Goal: Complete application form: Complete application form

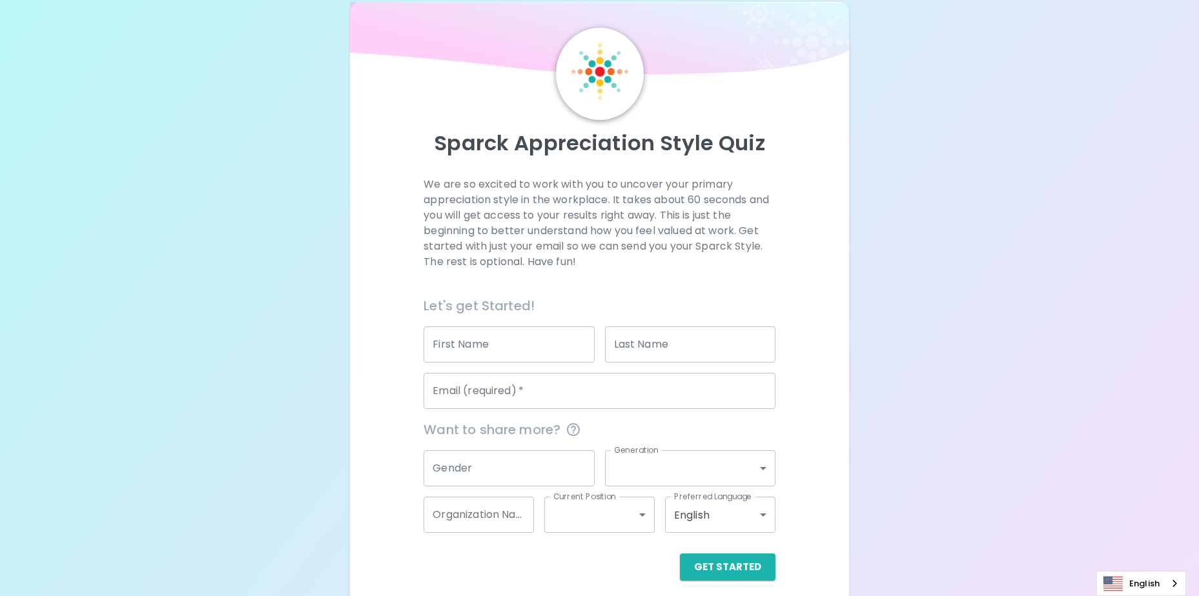
scroll to position [34, 0]
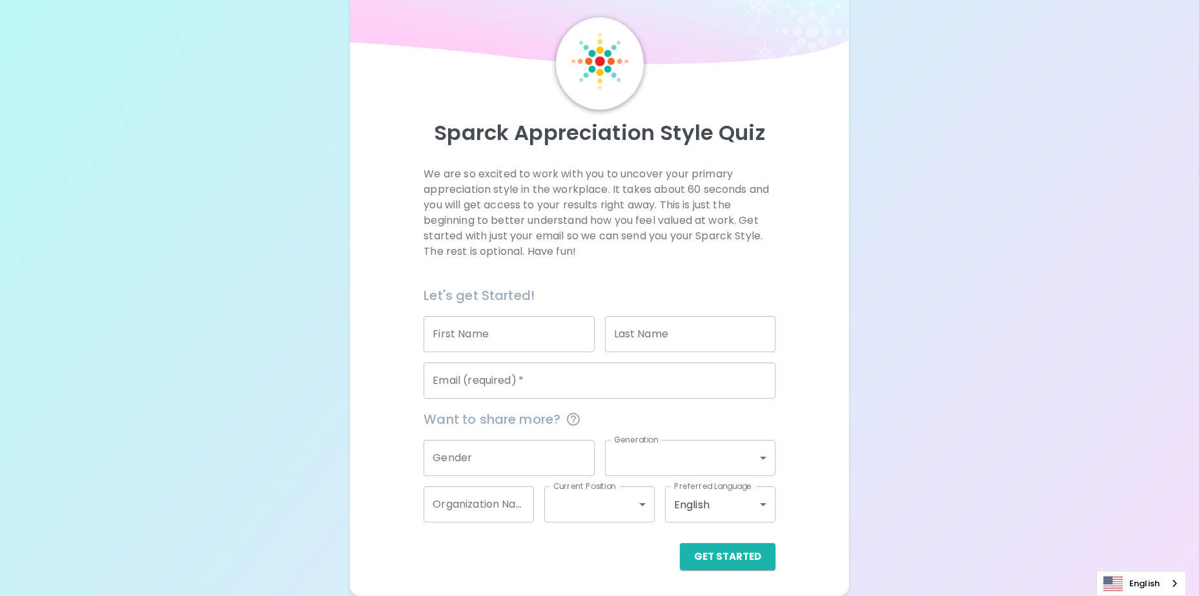
click at [470, 338] on input "First Name" at bounding box center [508, 334] width 170 height 36
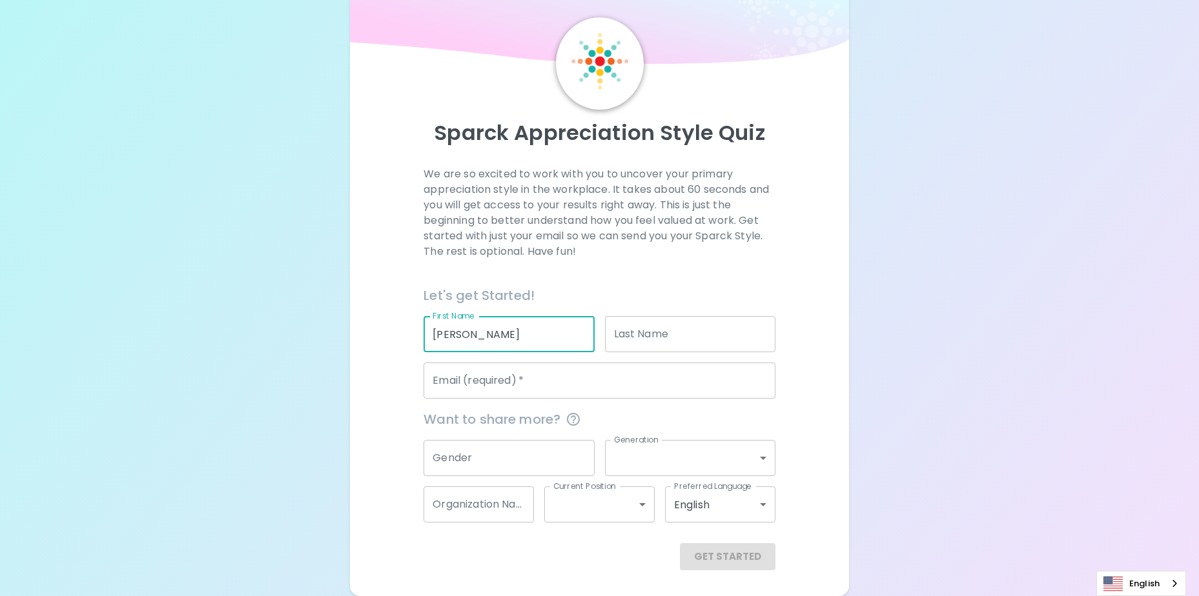
type input "[PERSON_NAME]"
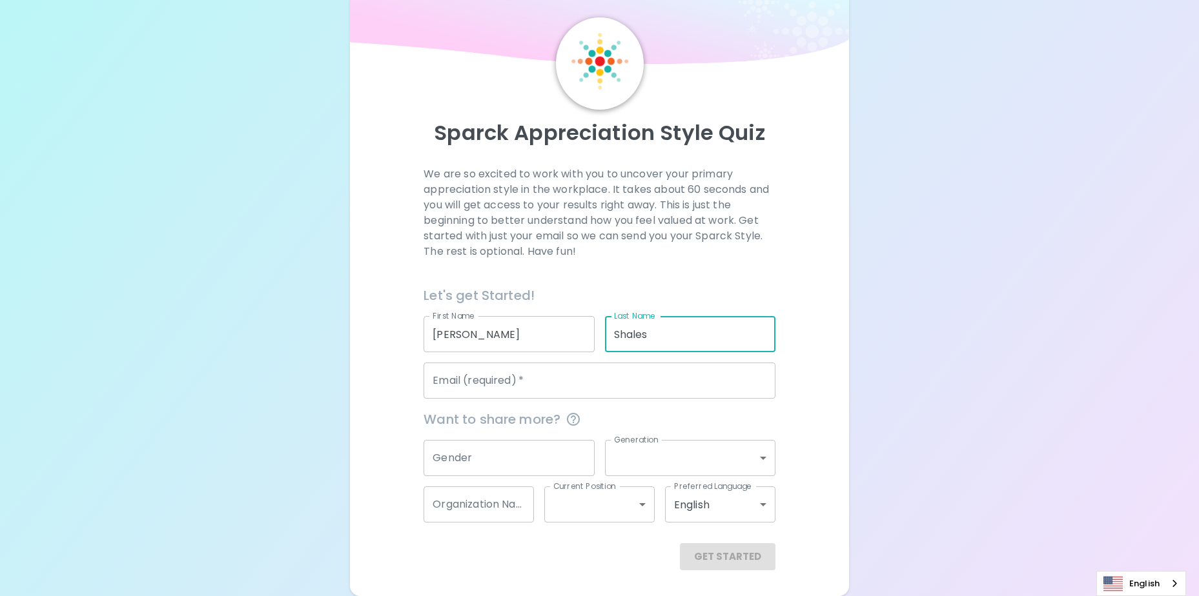
type input "Shales"
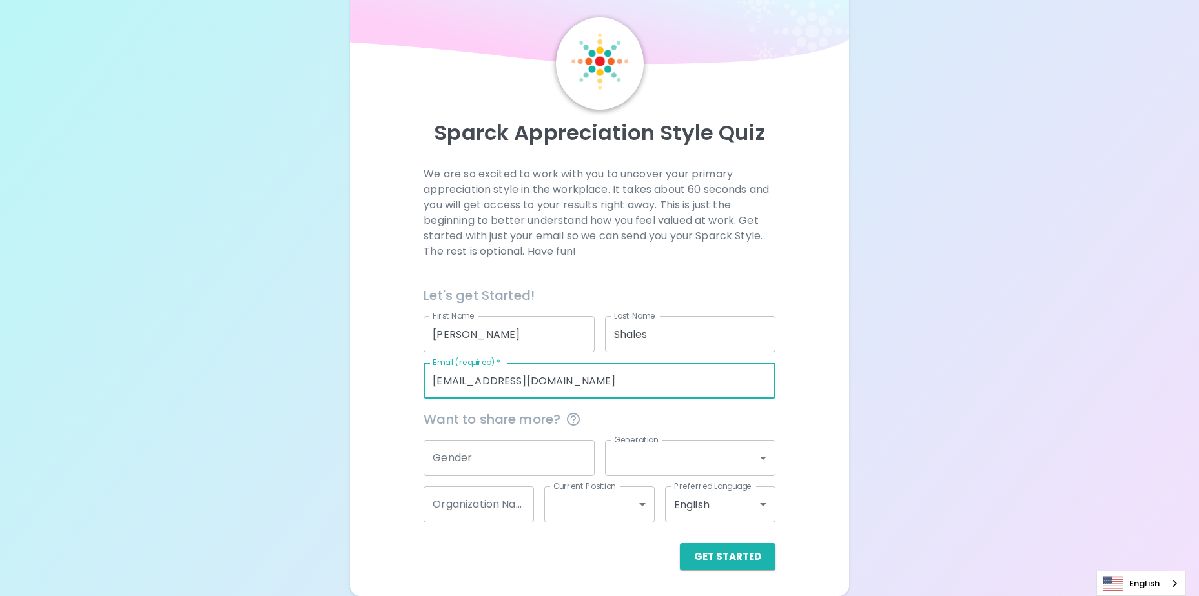
type input "[EMAIL_ADDRESS][DOMAIN_NAME]"
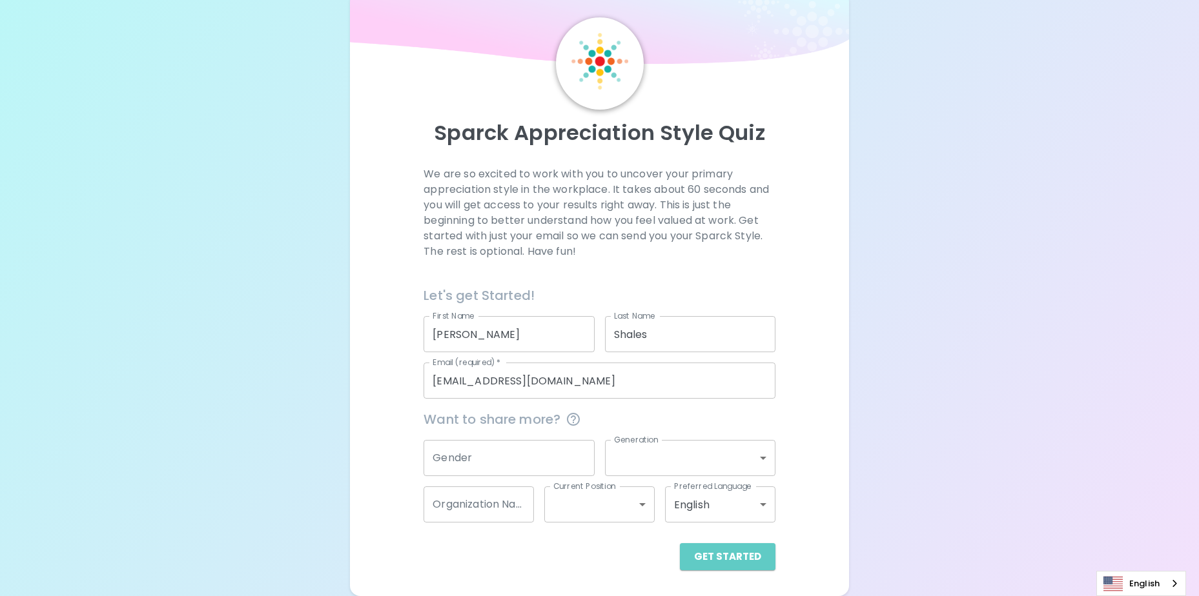
click at [734, 557] on button "Get Started" at bounding box center [728, 556] width 96 height 27
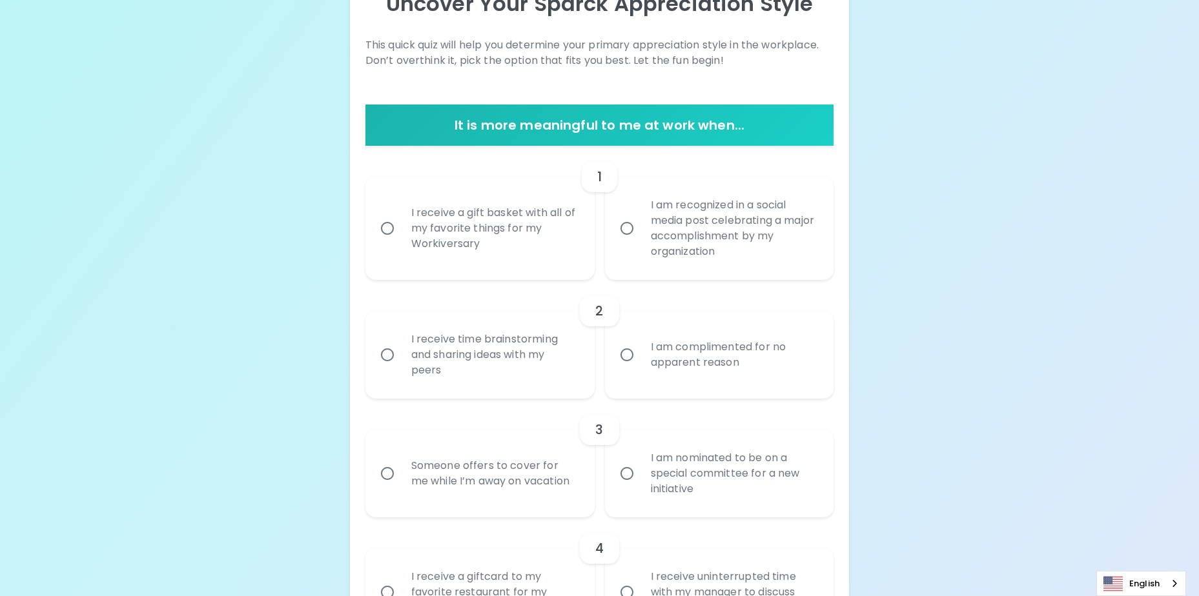
scroll to position [228, 0]
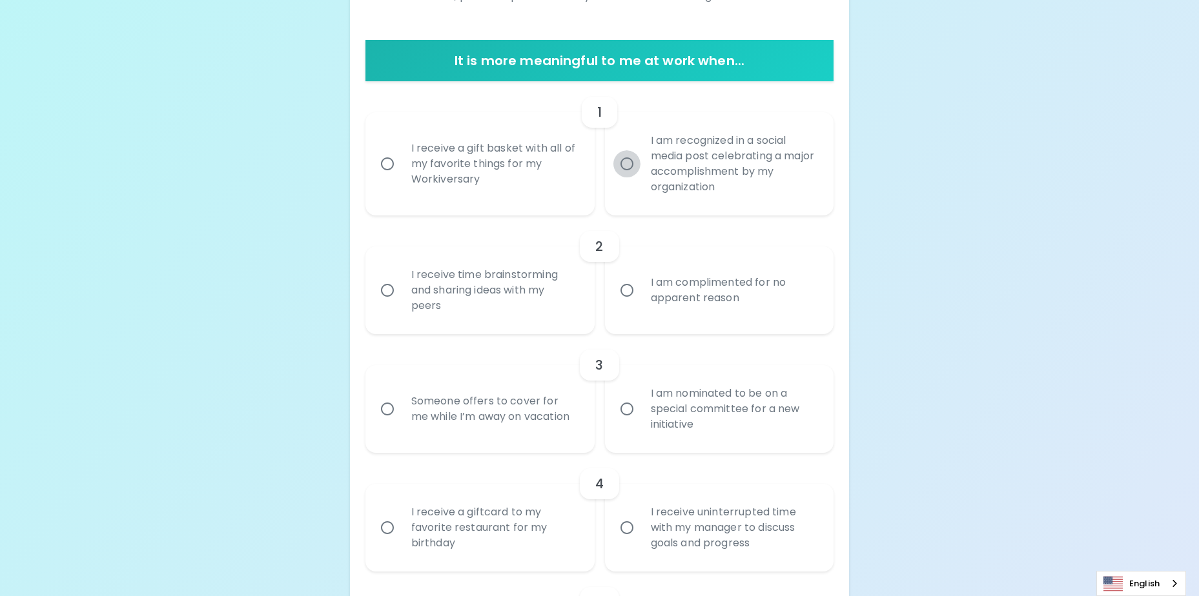
click at [628, 165] on input "I am recognized in a social media post celebrating a major accomplishment by my…" at bounding box center [626, 163] width 27 height 27
radio input "true"
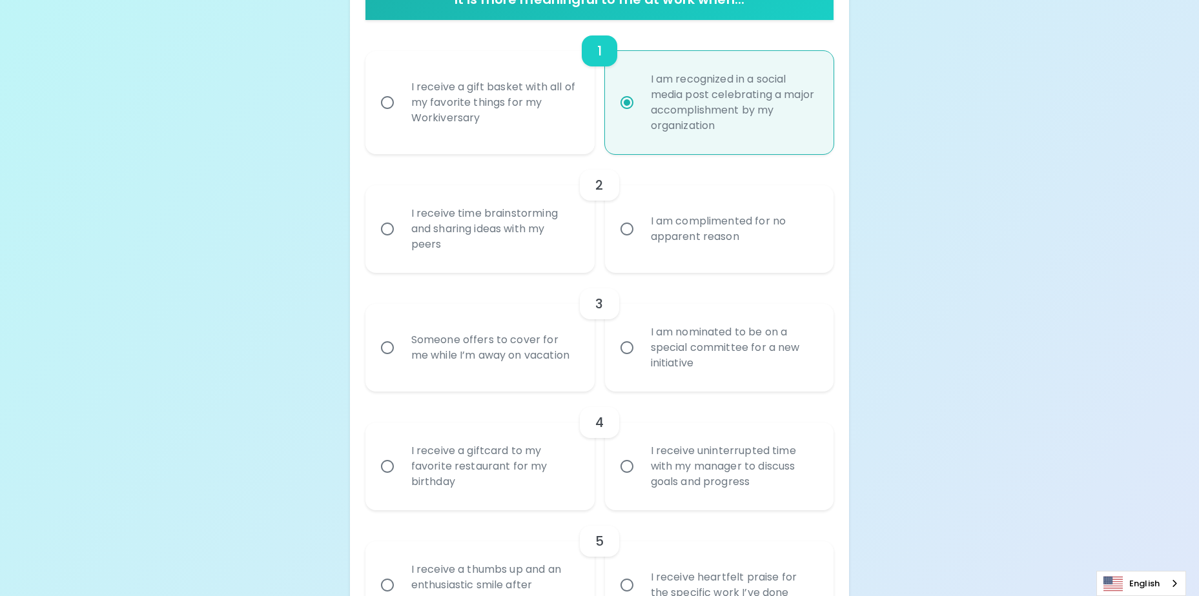
scroll to position [331, 0]
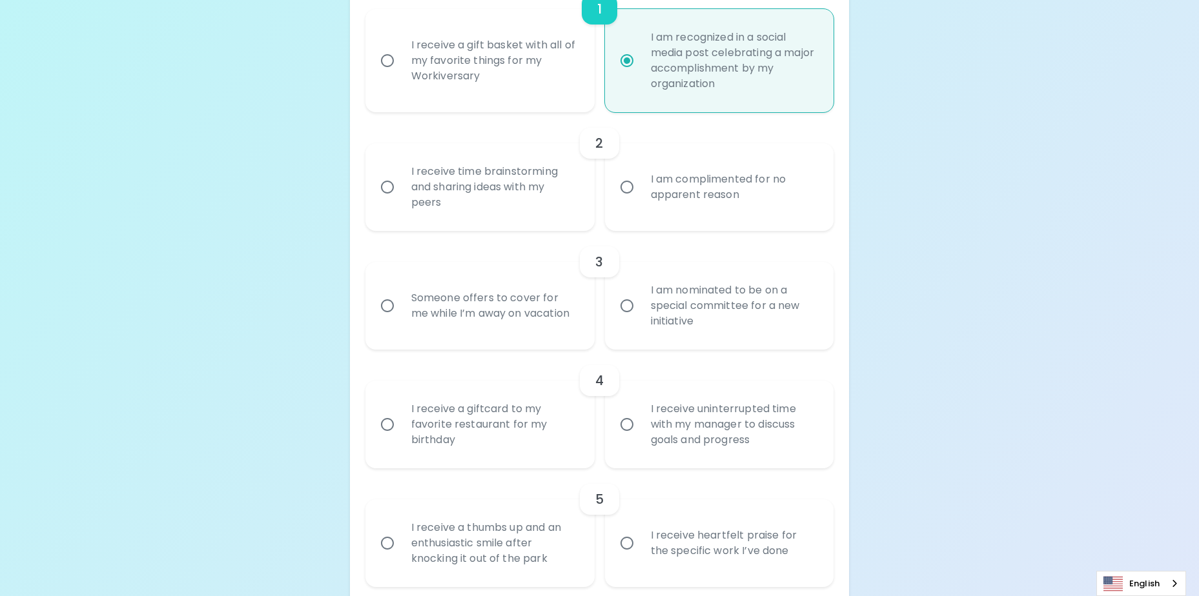
click at [443, 190] on div "I receive time brainstorming and sharing ideas with my peers" at bounding box center [494, 186] width 187 height 77
click at [401, 190] on input "I receive time brainstorming and sharing ideas with my peers" at bounding box center [387, 187] width 27 height 27
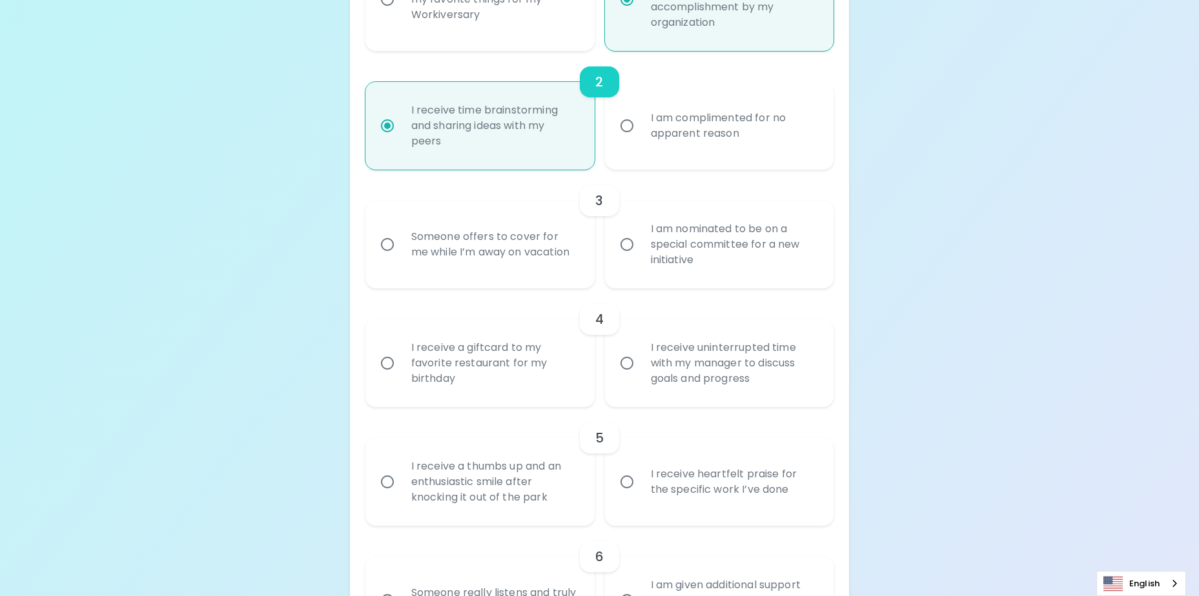
scroll to position [434, 0]
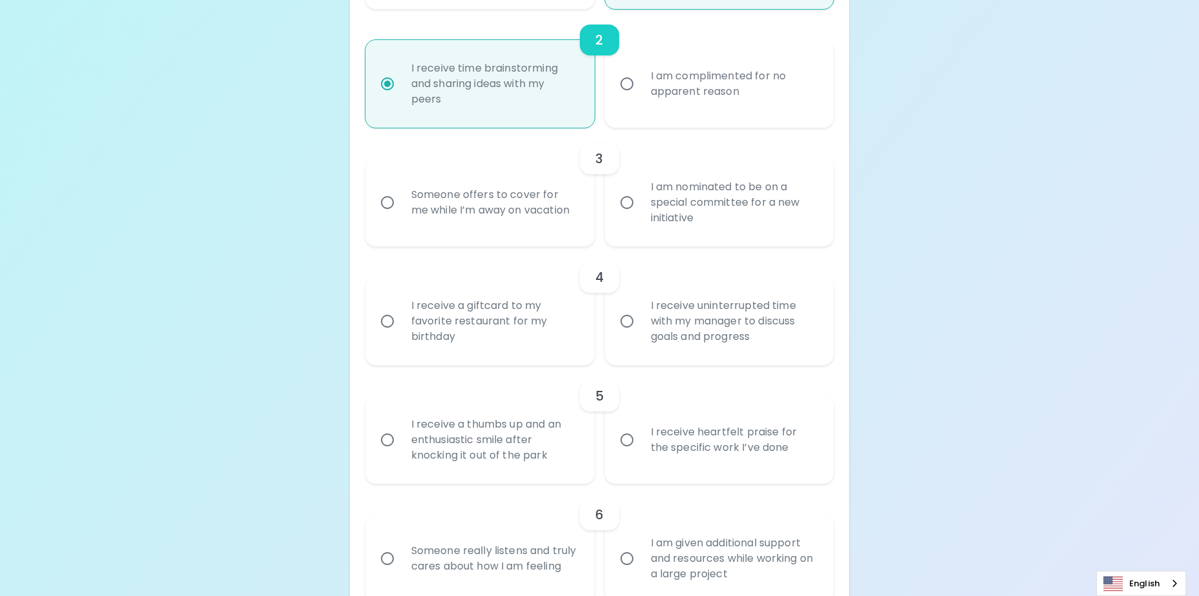
radio input "true"
click at [662, 80] on div "I am complimented for no apparent reason" at bounding box center [733, 84] width 187 height 62
click at [640, 80] on input "I am complimented for no apparent reason" at bounding box center [626, 83] width 27 height 27
radio input "true"
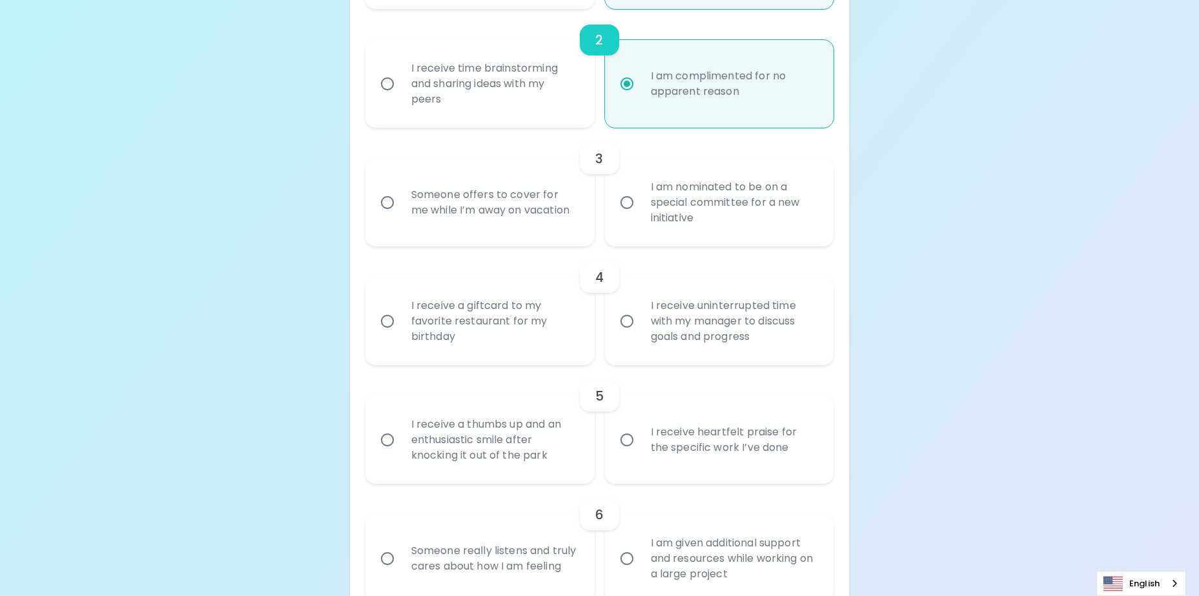
radio input "true"
click at [642, 202] on div "I am nominated to be on a special committee for a new initiative" at bounding box center [733, 202] width 187 height 77
click at [640, 202] on input "I am nominated to be on a special committee for a new initiative" at bounding box center [626, 202] width 27 height 27
radio input "false"
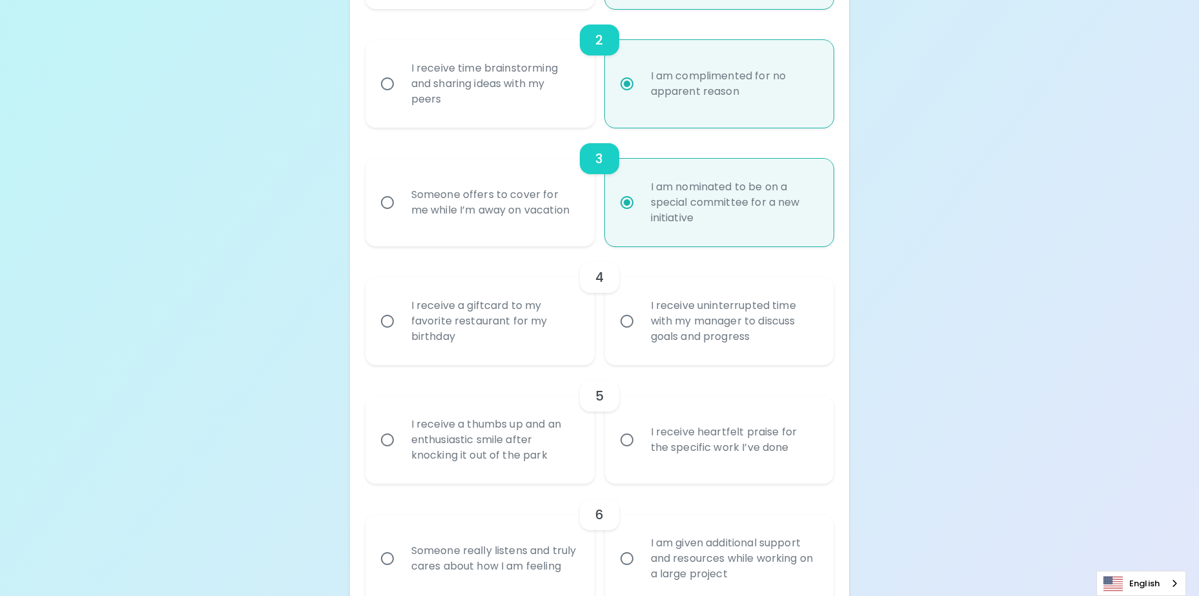
scroll to position [538, 0]
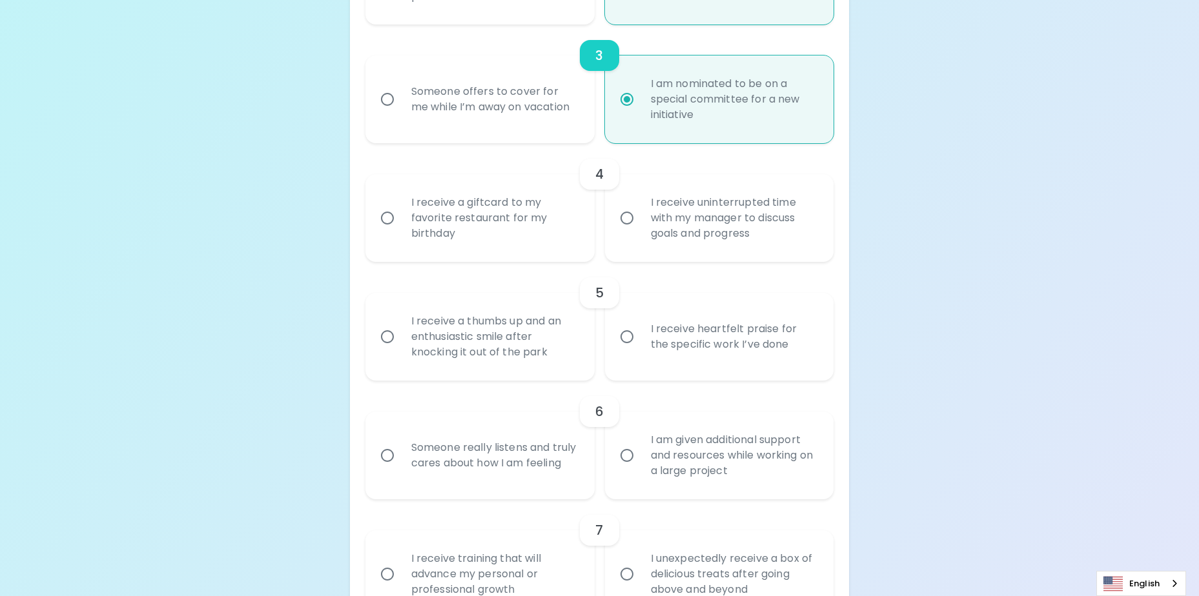
radio input "true"
click at [689, 202] on div "I receive uninterrupted time with my manager to discuss goals and progress" at bounding box center [733, 217] width 187 height 77
click at [640, 205] on input "I receive uninterrupted time with my manager to discuss goals and progress" at bounding box center [626, 218] width 27 height 27
radio input "false"
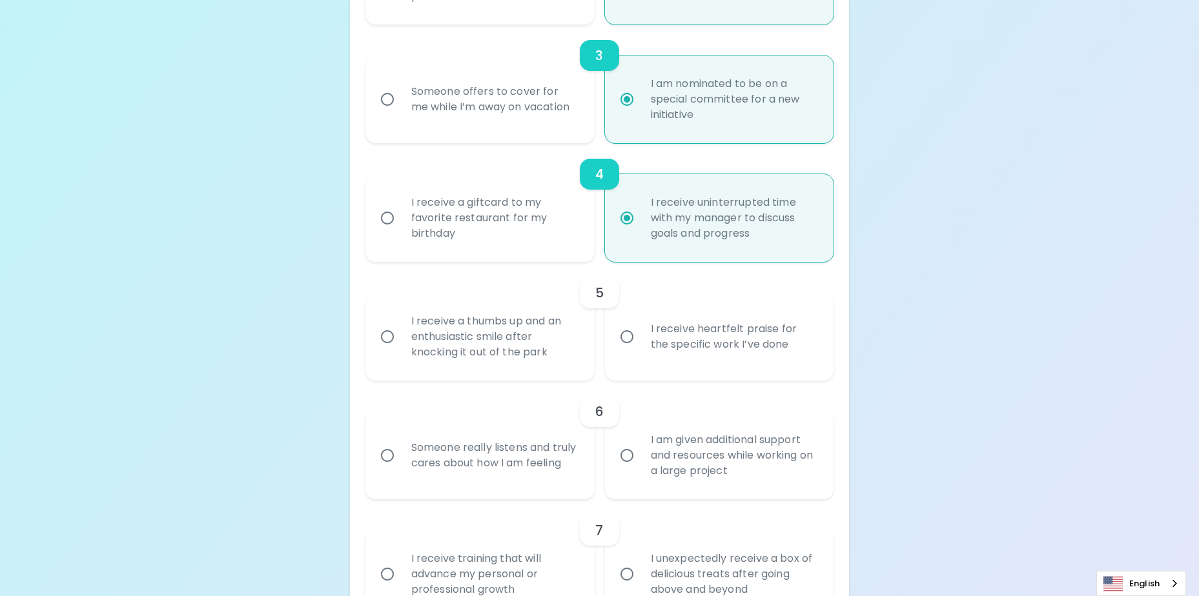
scroll to position [641, 0]
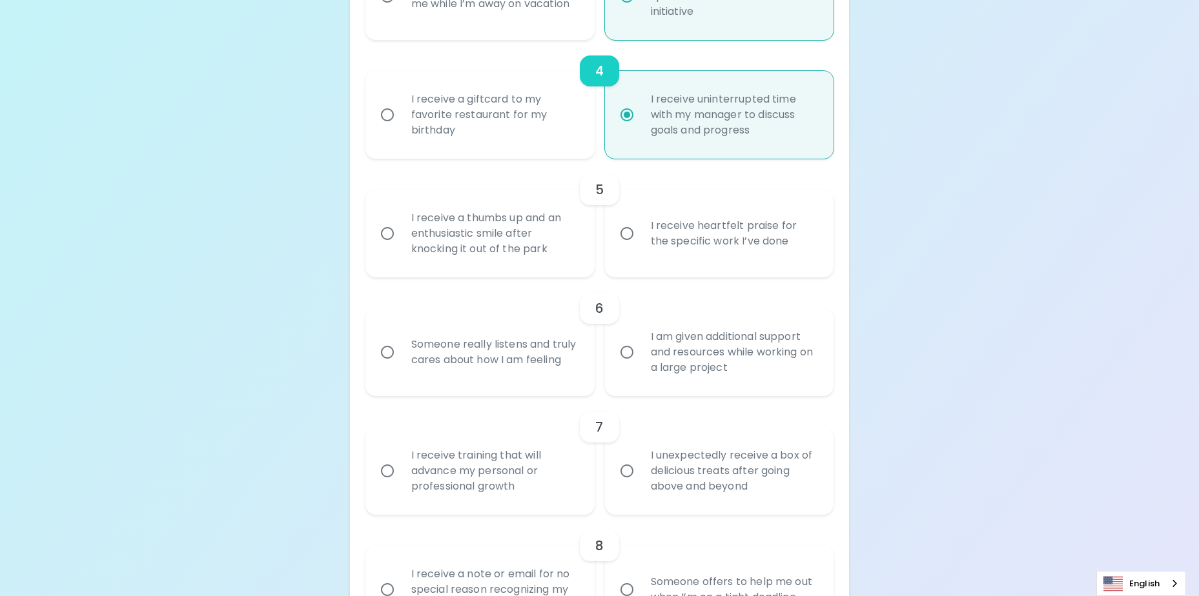
radio input "true"
click at [628, 236] on input "I receive heartfelt praise for the specific work I’ve done" at bounding box center [626, 233] width 27 height 27
radio input "false"
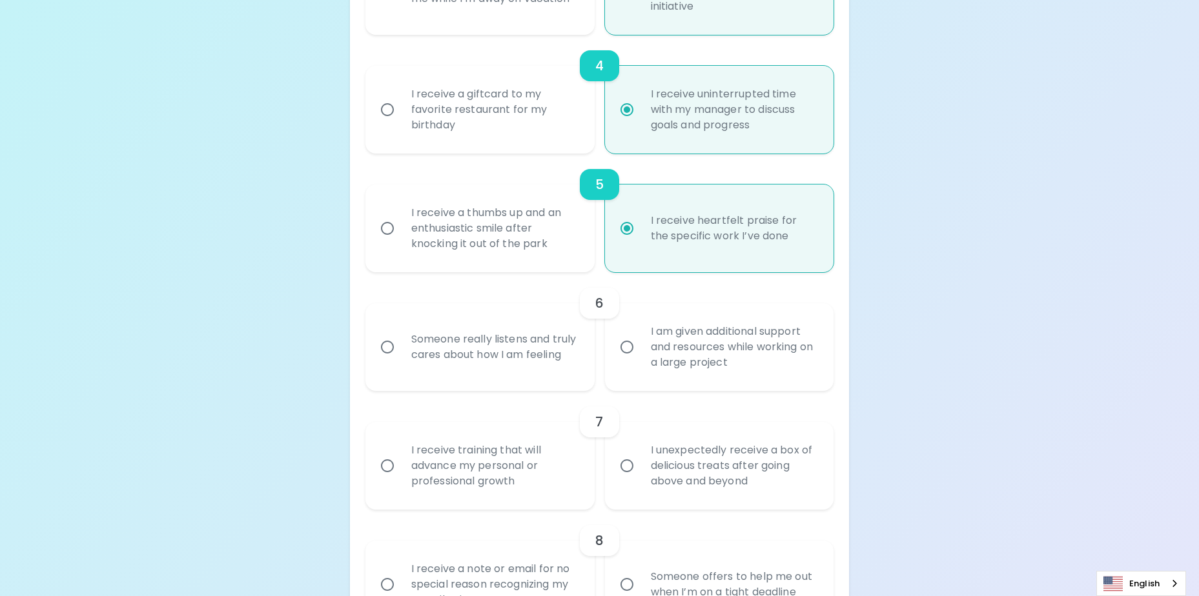
scroll to position [744, 0]
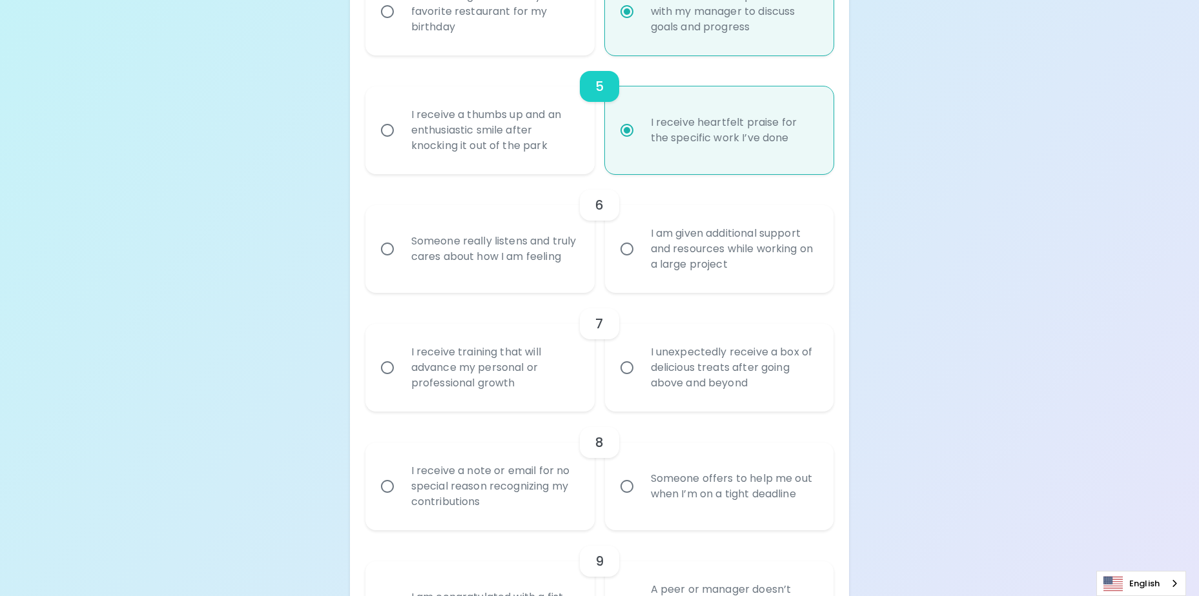
radio input "true"
click at [506, 237] on div "Someone really listens and truly cares about how I am feeling" at bounding box center [494, 249] width 187 height 62
click at [401, 237] on input "Someone really listens and truly cares about how I am feeling" at bounding box center [387, 249] width 27 height 27
radio input "false"
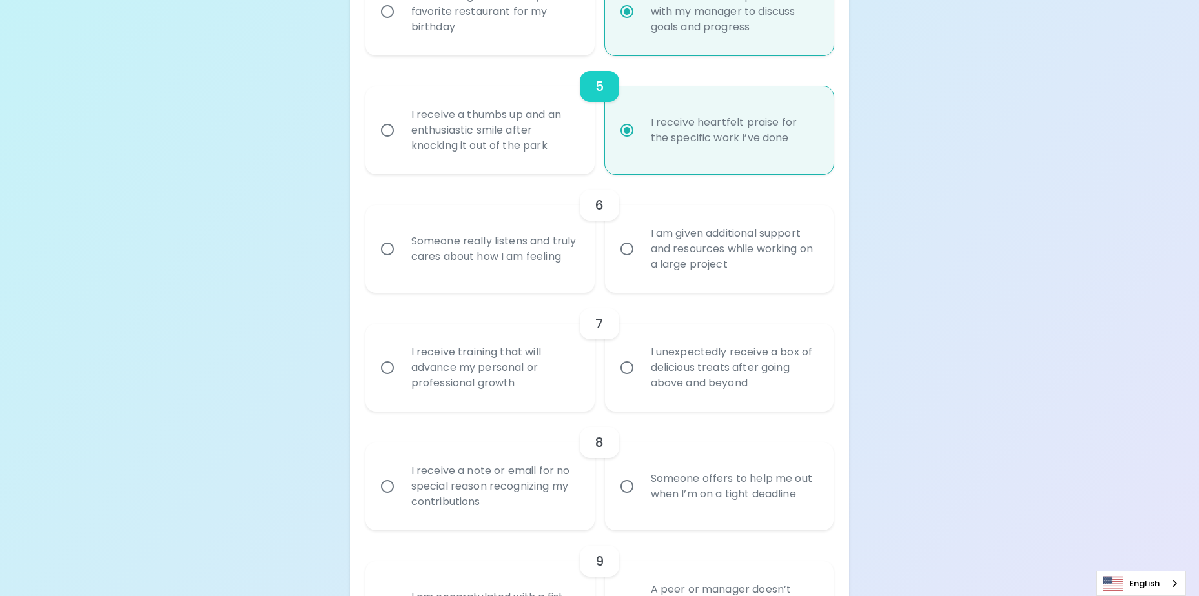
radio input "false"
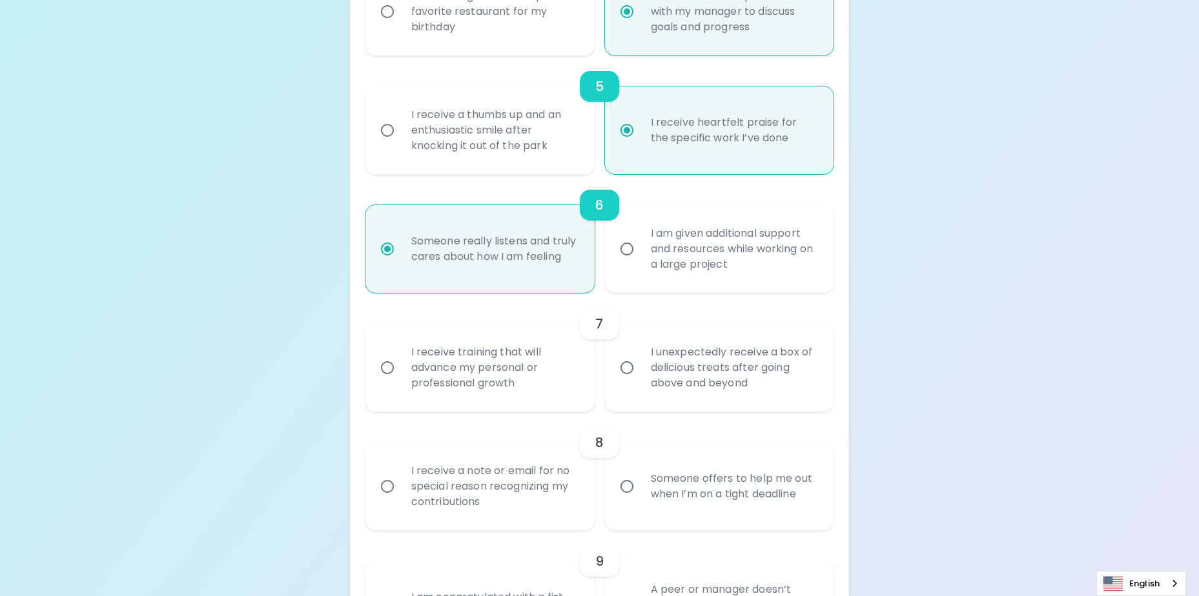
scroll to position [847, 0]
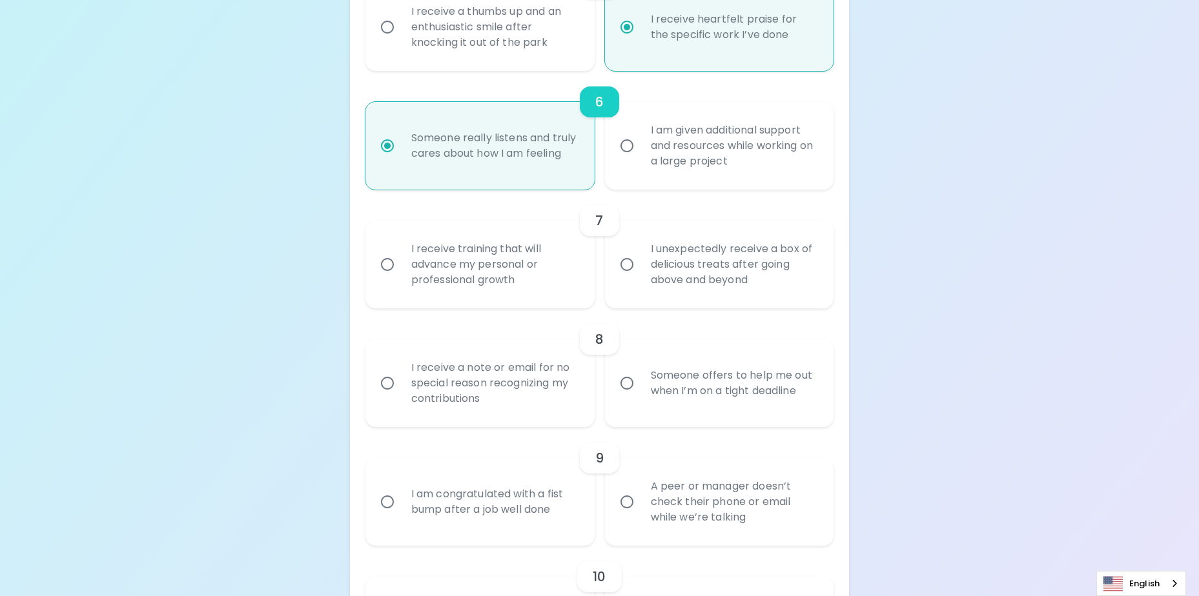
radio input "true"
click at [650, 148] on div "I am given additional support and resources while working on a large project" at bounding box center [733, 145] width 187 height 77
click at [640, 148] on input "I am given additional support and resources while working on a large project" at bounding box center [626, 145] width 27 height 27
radio input "false"
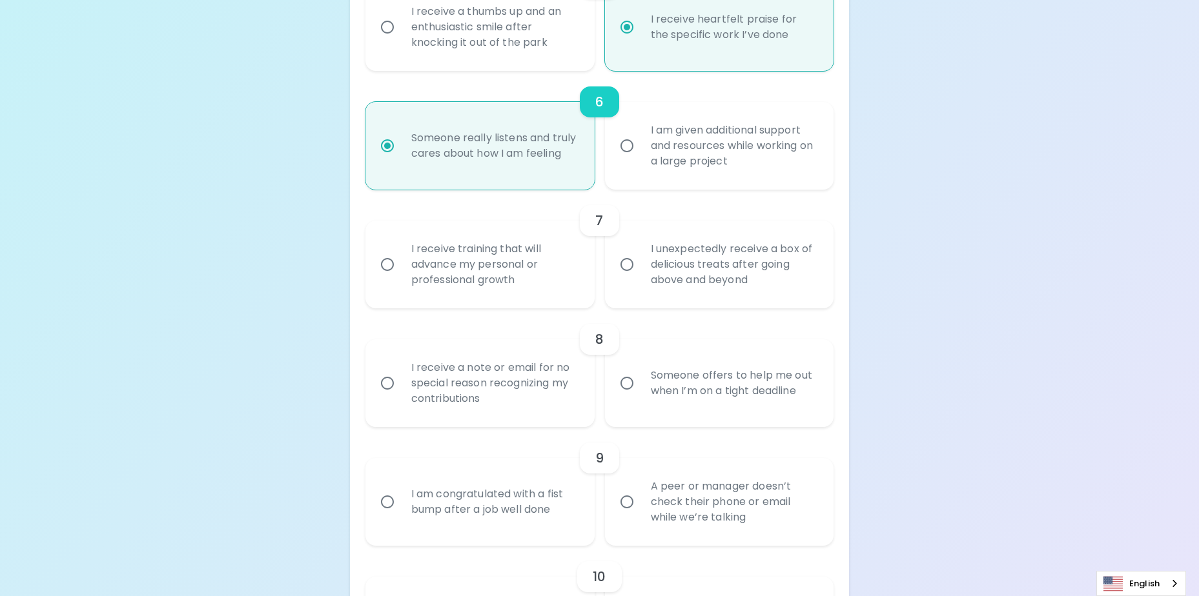
radio input "false"
radio input "true"
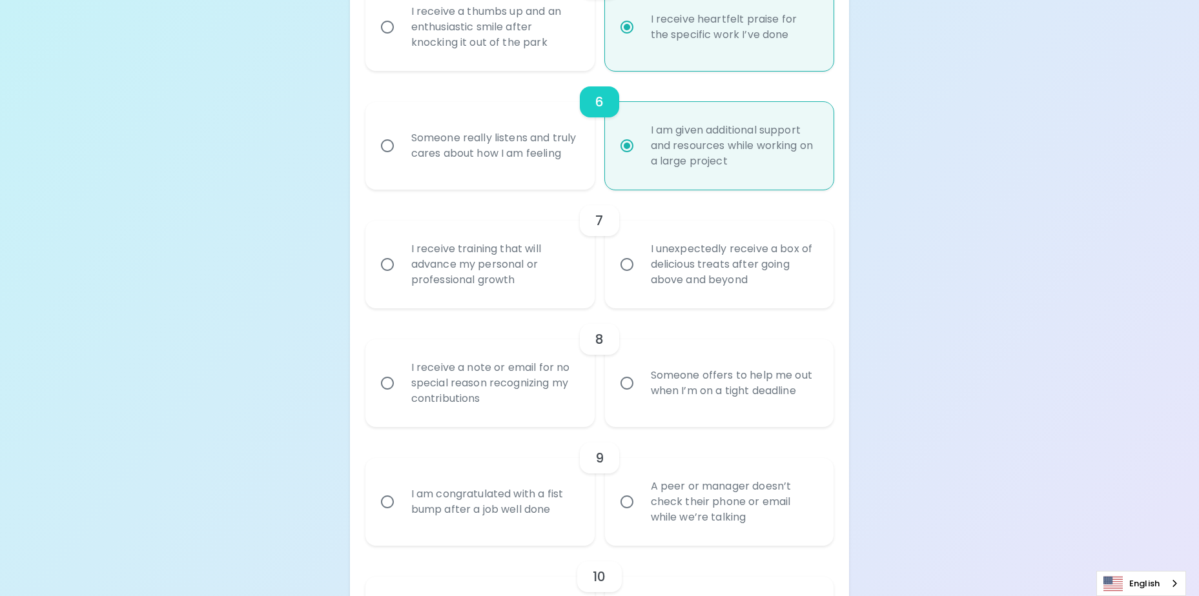
radio input "true"
click at [664, 258] on div "I unexpectedly receive a box of delicious treats after going above and beyond" at bounding box center [733, 264] width 187 height 77
click at [640, 258] on input "I unexpectedly receive a box of delicious treats after going above and beyond" at bounding box center [626, 264] width 27 height 27
radio input "false"
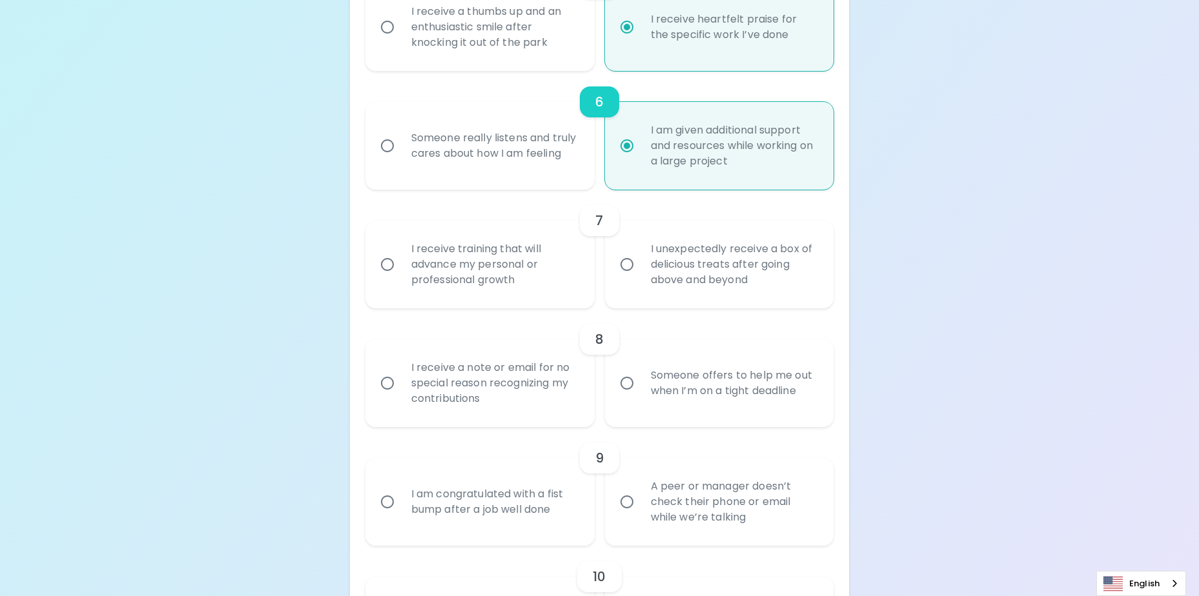
radio input "false"
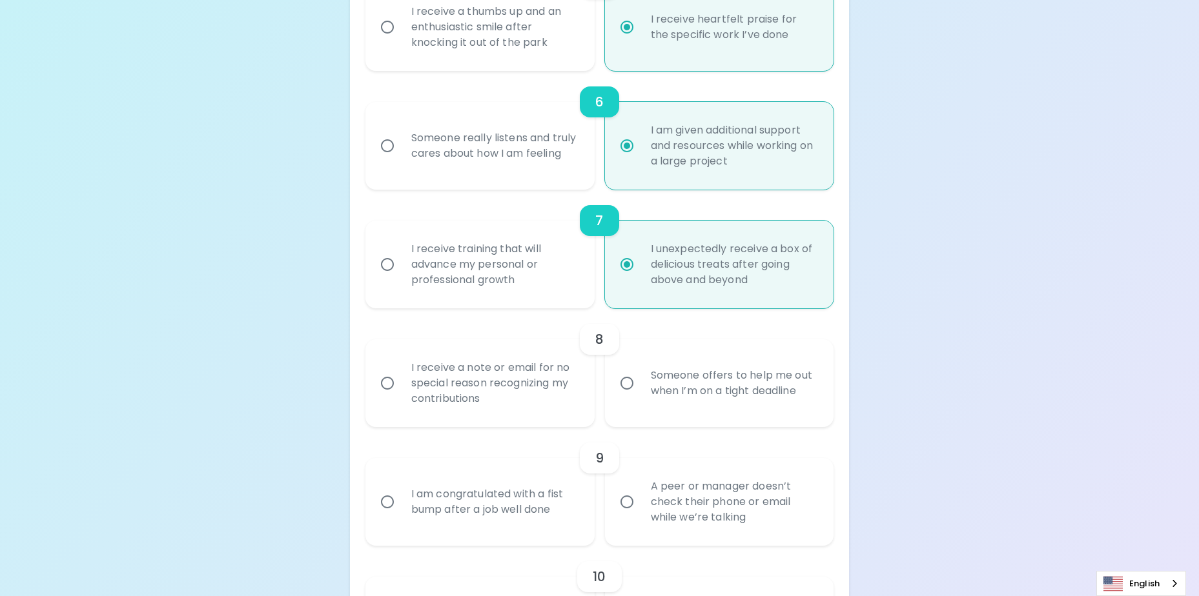
scroll to position [951, 0]
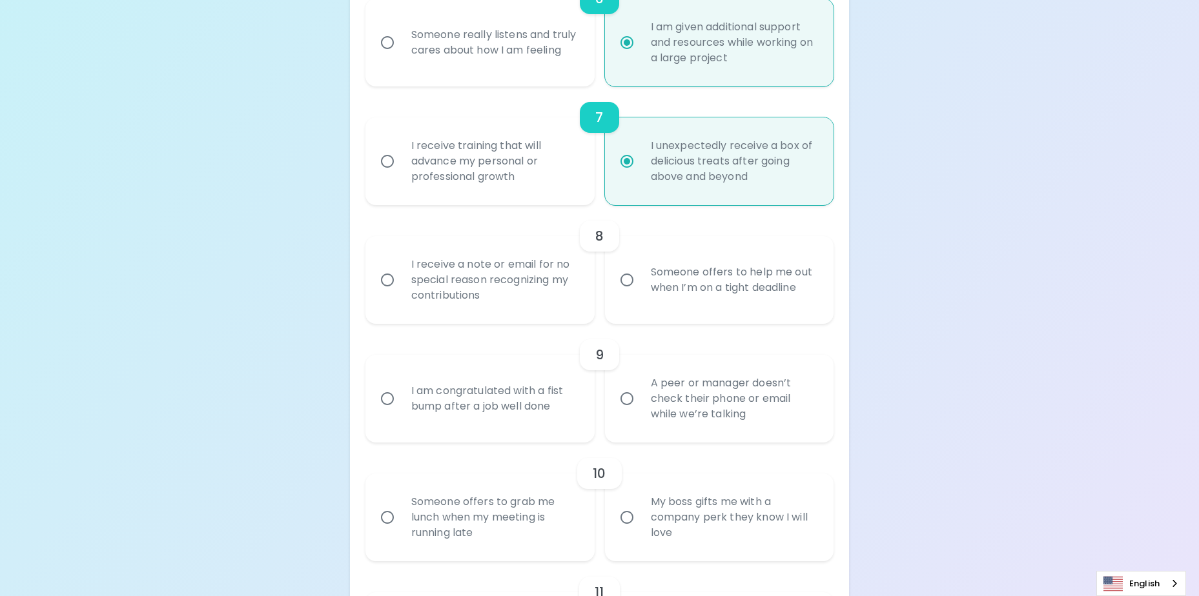
radio input "true"
click at [521, 283] on div "I receive a note or email for no special reason recognizing my contributions" at bounding box center [494, 279] width 187 height 77
click at [401, 283] on input "I receive a note or email for no special reason recognizing my contributions" at bounding box center [387, 280] width 27 height 27
radio input "false"
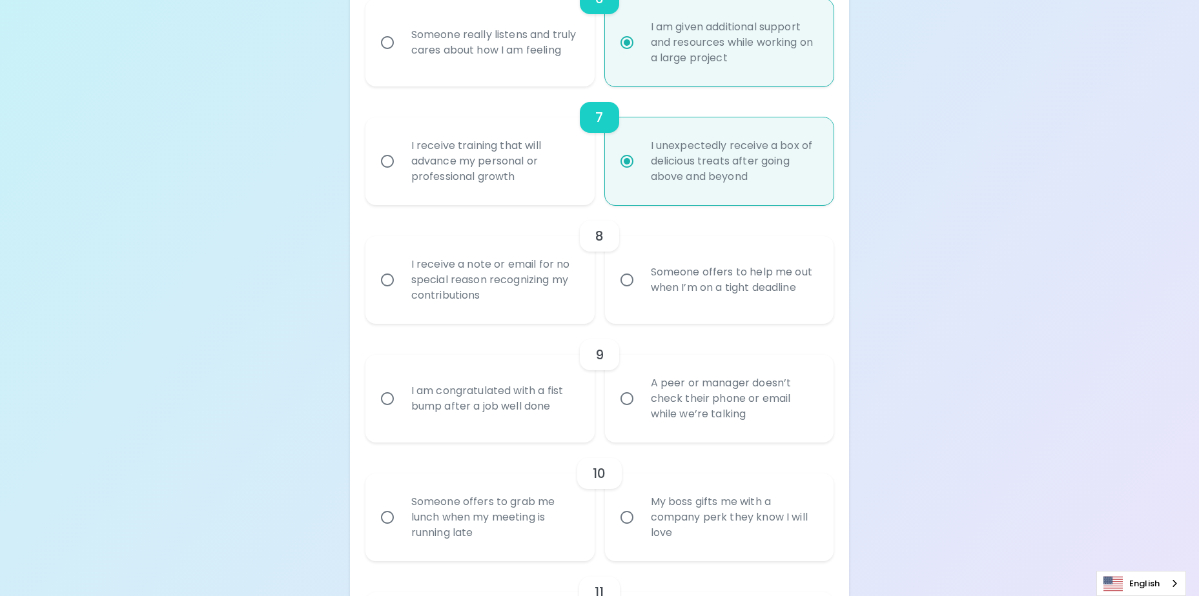
radio input "false"
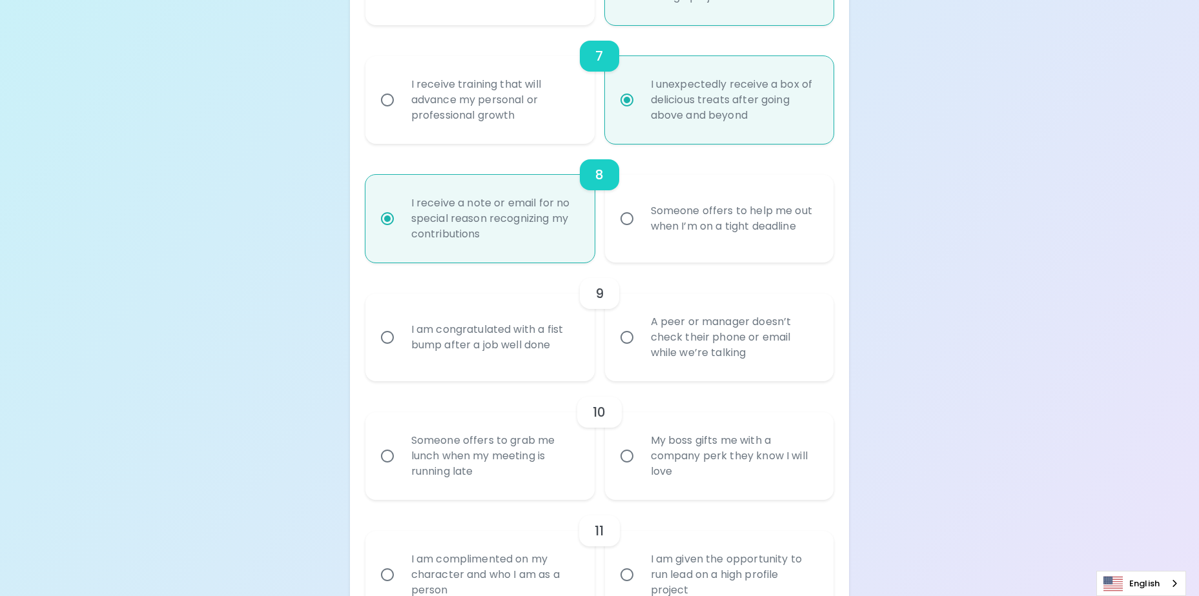
scroll to position [1054, 0]
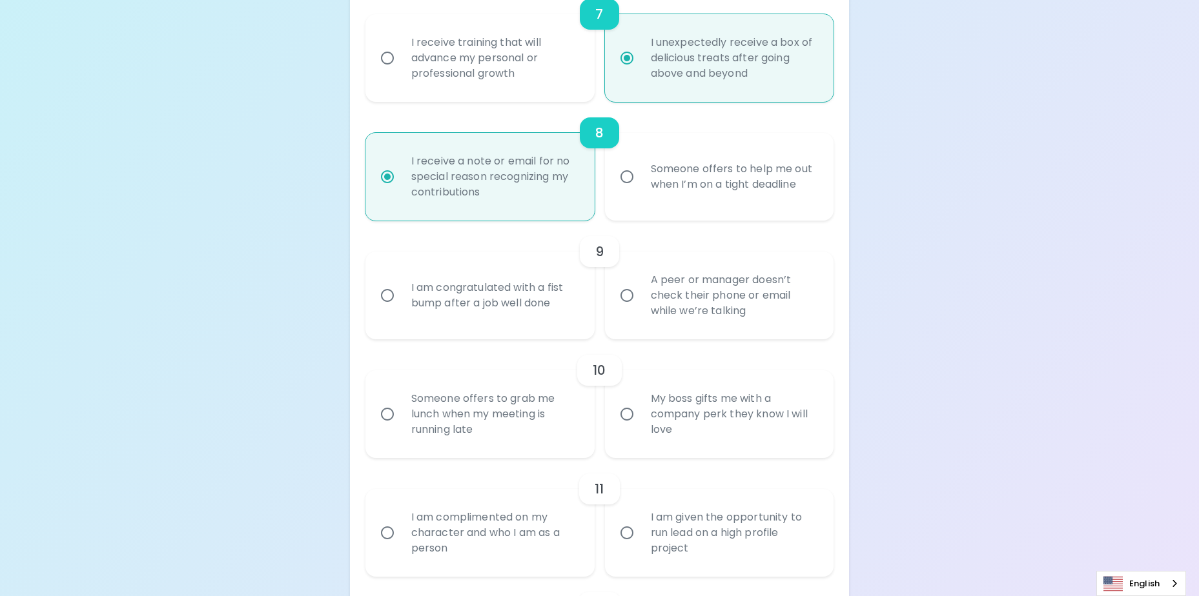
radio input "true"
click at [654, 293] on div "A peer or manager doesn’t check their phone or email while we’re talking" at bounding box center [733, 295] width 187 height 77
click at [640, 293] on input "A peer or manager doesn’t check their phone or email while we’re talking" at bounding box center [626, 295] width 27 height 27
radio input "false"
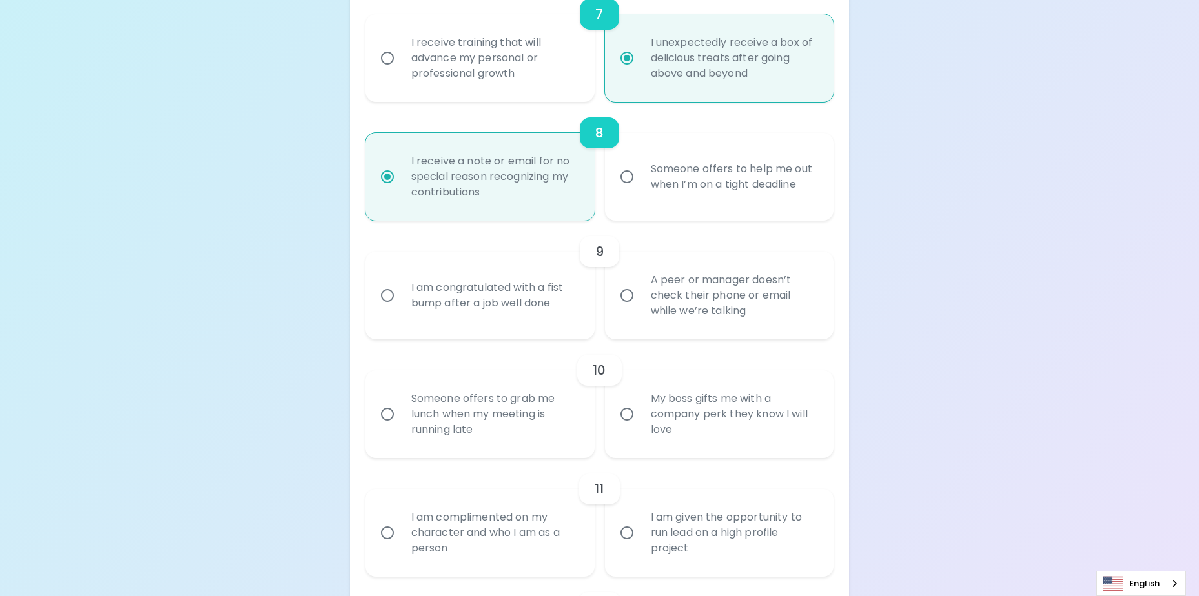
radio input "false"
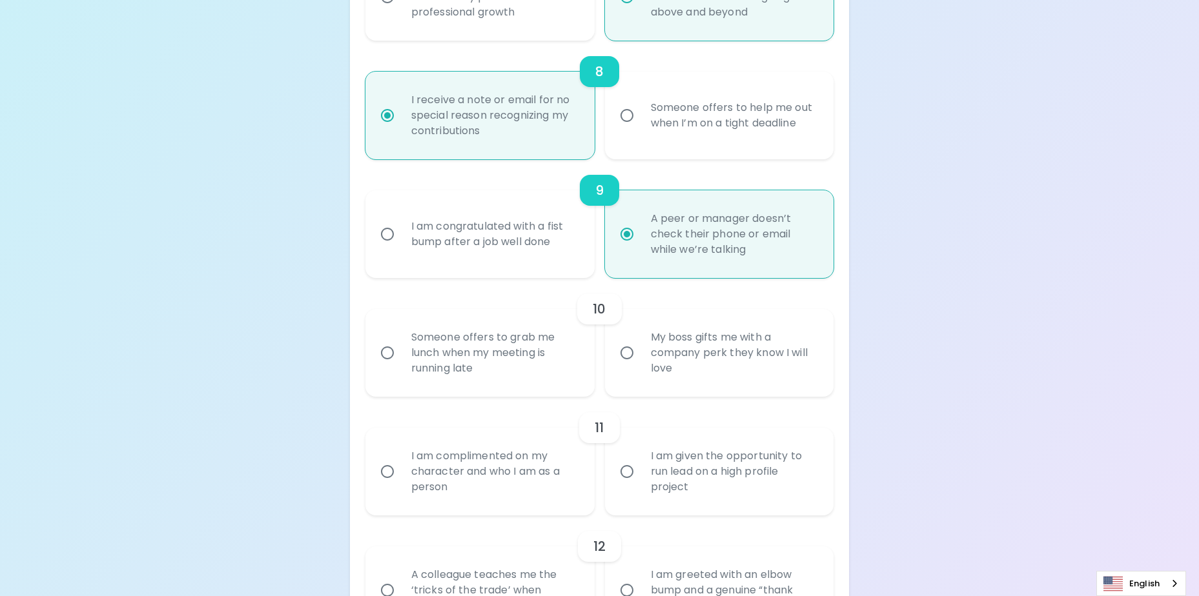
scroll to position [1157, 0]
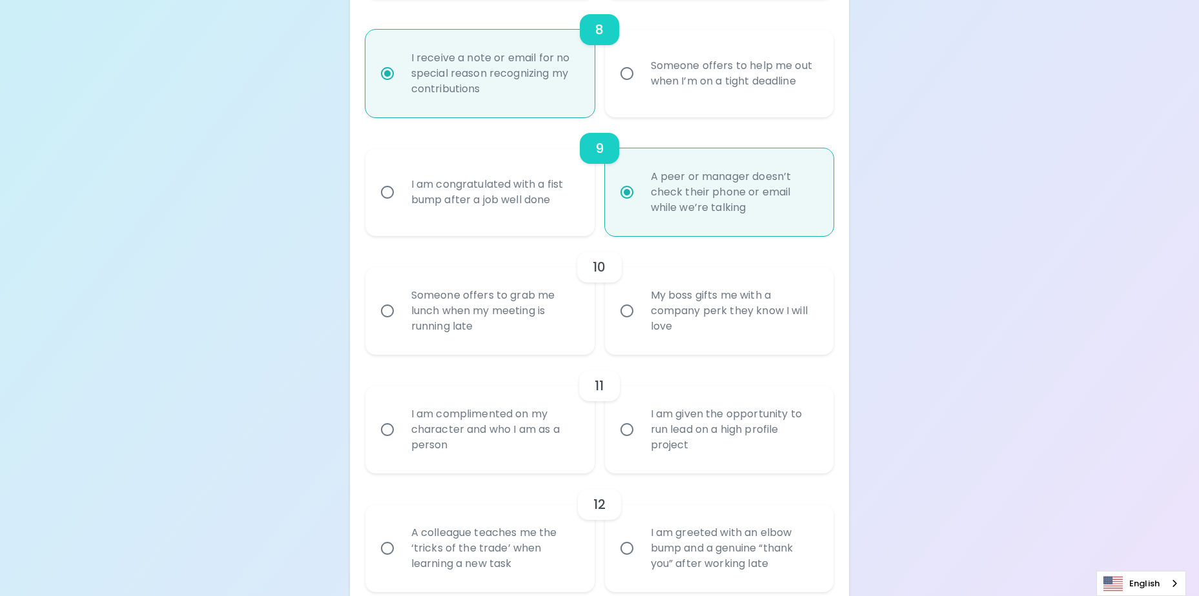
radio input "true"
click at [514, 303] on div "Someone offers to grab me lunch when my meeting is running late" at bounding box center [494, 310] width 187 height 77
click at [401, 303] on input "Someone offers to grab me lunch when my meeting is running late" at bounding box center [387, 311] width 27 height 27
radio input "false"
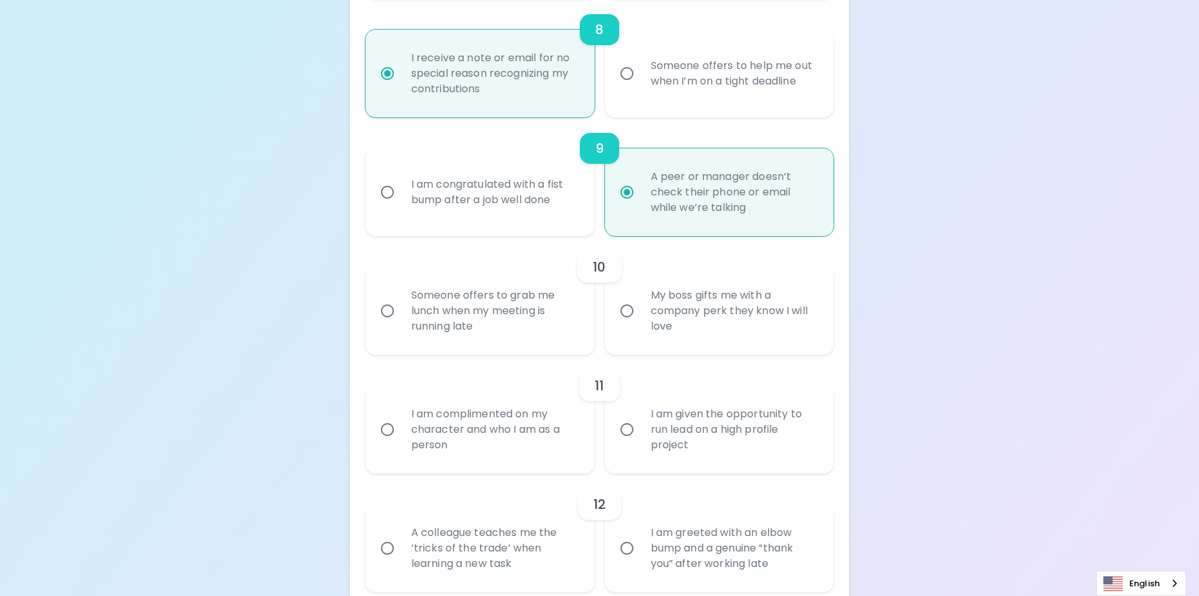
radio input "false"
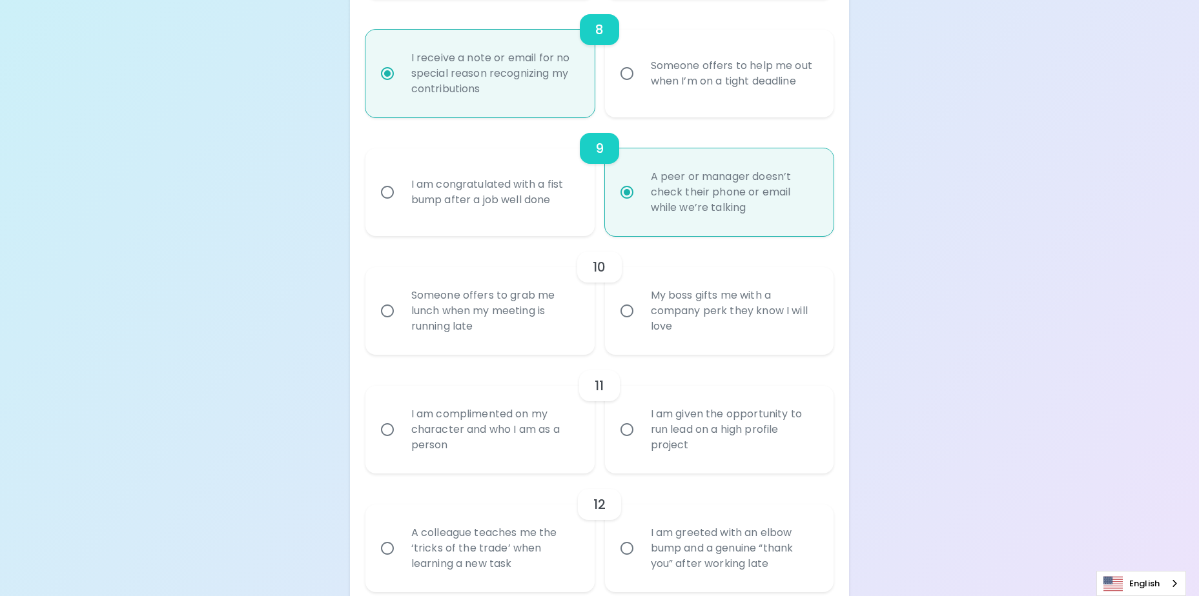
radio input "false"
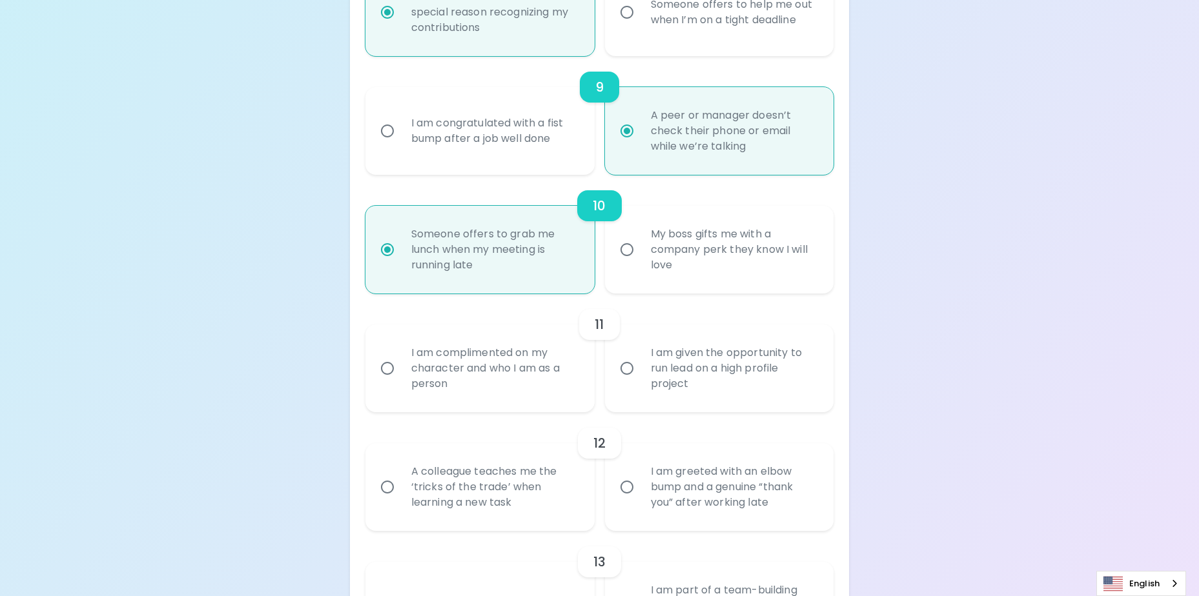
scroll to position [1260, 0]
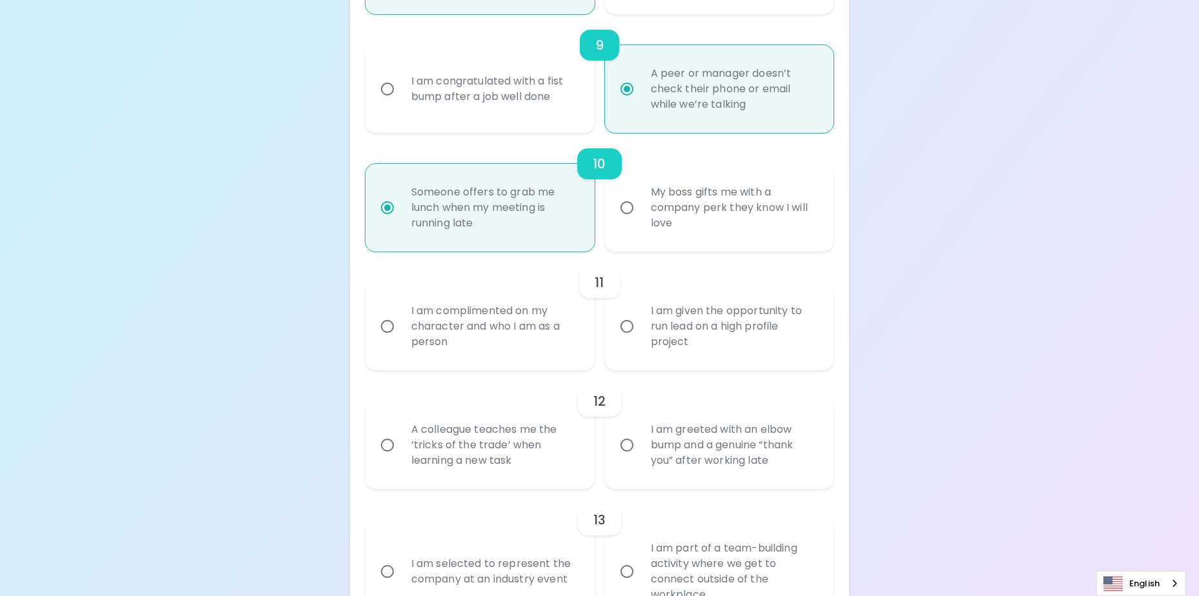
radio input "true"
click at [501, 330] on div "I am complimented on my character and who I am as a person" at bounding box center [494, 326] width 187 height 77
click at [401, 330] on input "I am complimented on my character and who I am as a person" at bounding box center [387, 326] width 27 height 27
radio input "false"
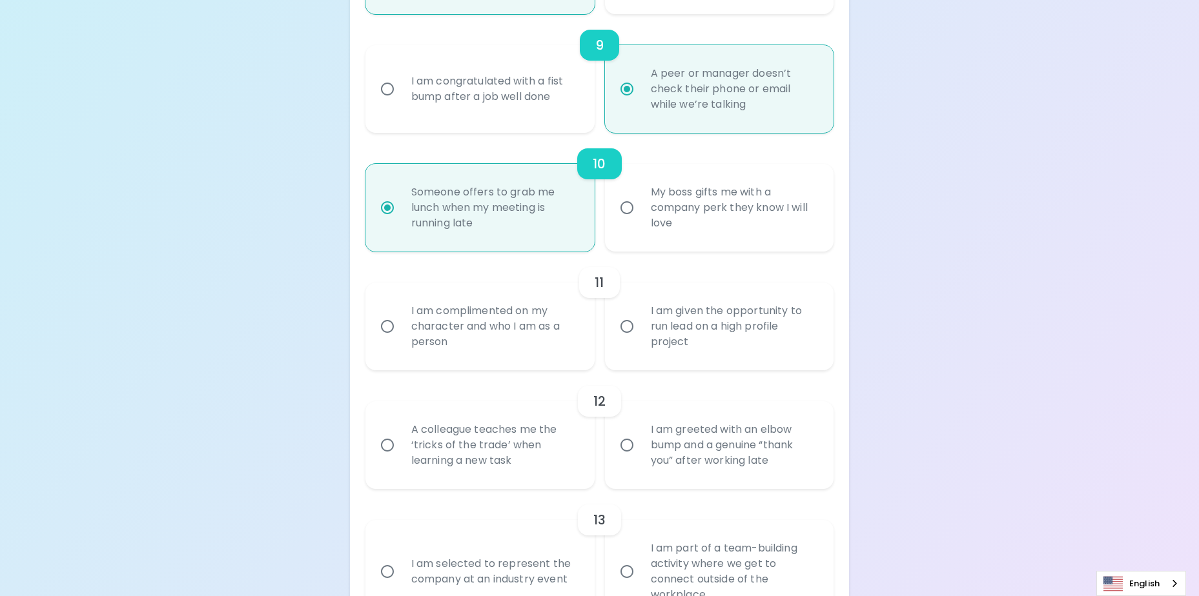
radio input "false"
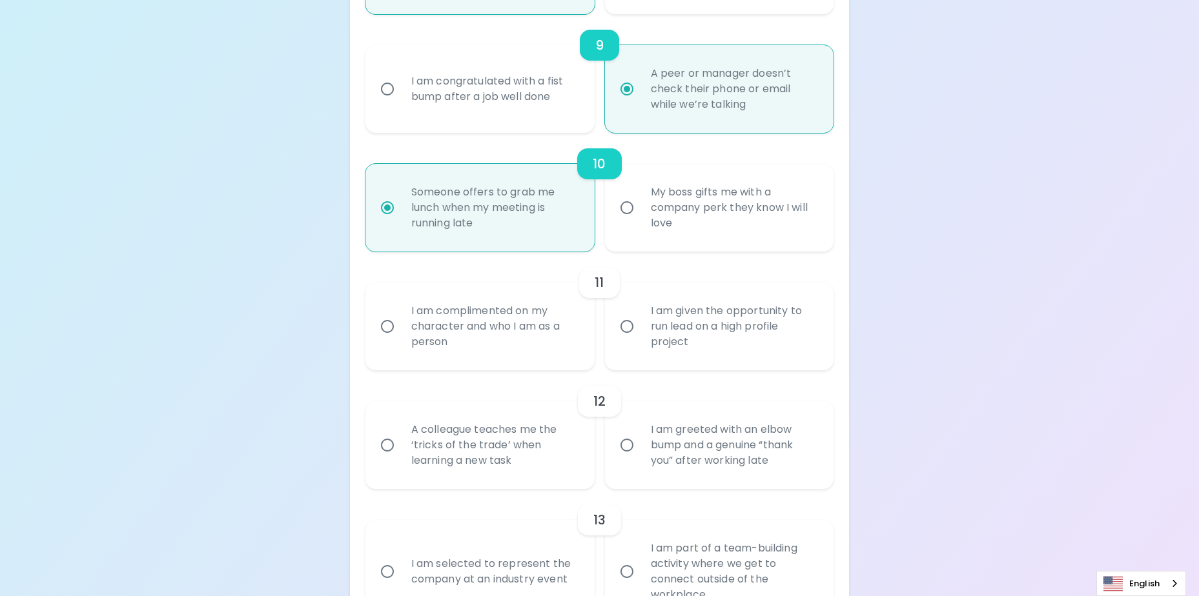
radio input "false"
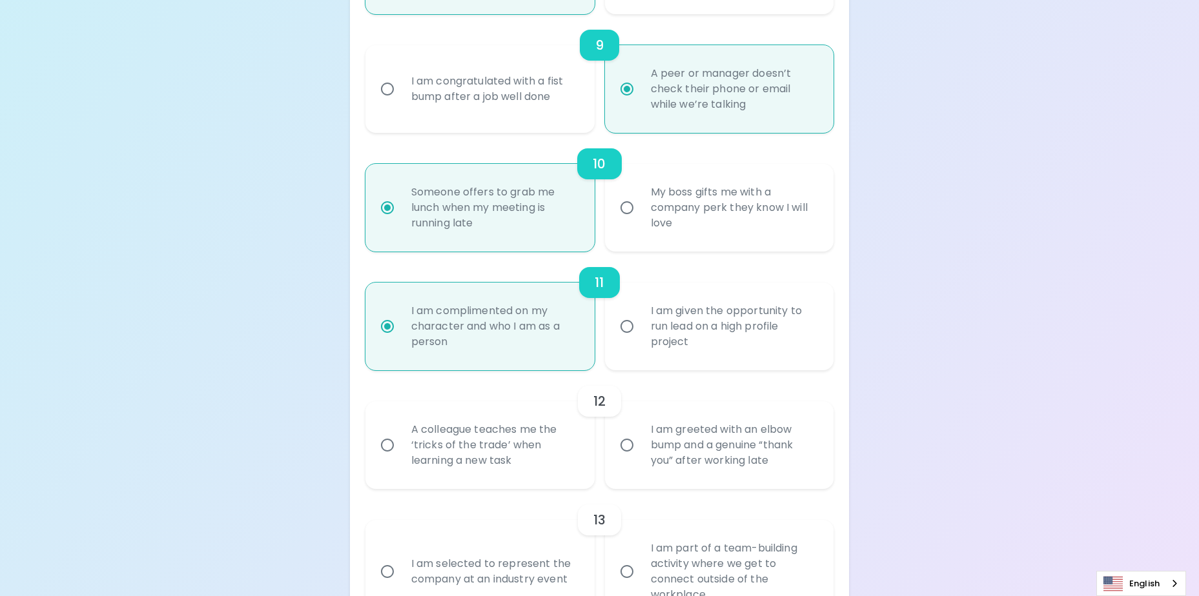
scroll to position [1364, 0]
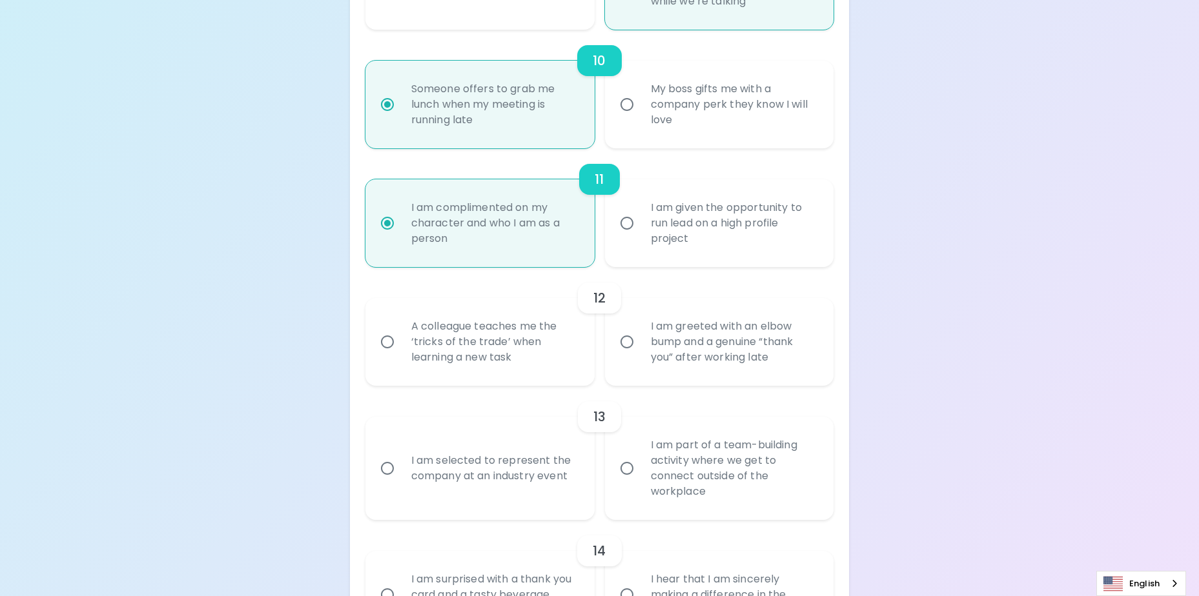
radio input "true"
click at [488, 345] on div "A colleague teaches me the ‘tricks of the trade’ when learning a new task" at bounding box center [494, 341] width 187 height 77
click at [401, 345] on input "A colleague teaches me the ‘tricks of the trade’ when learning a new task" at bounding box center [387, 342] width 27 height 27
radio input "false"
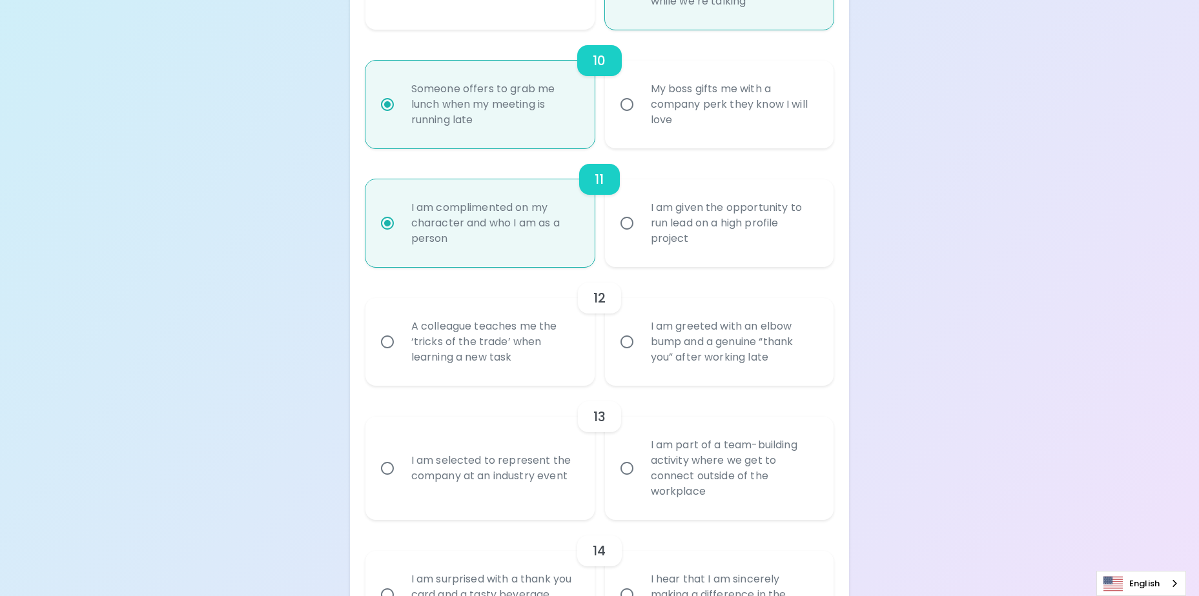
radio input "false"
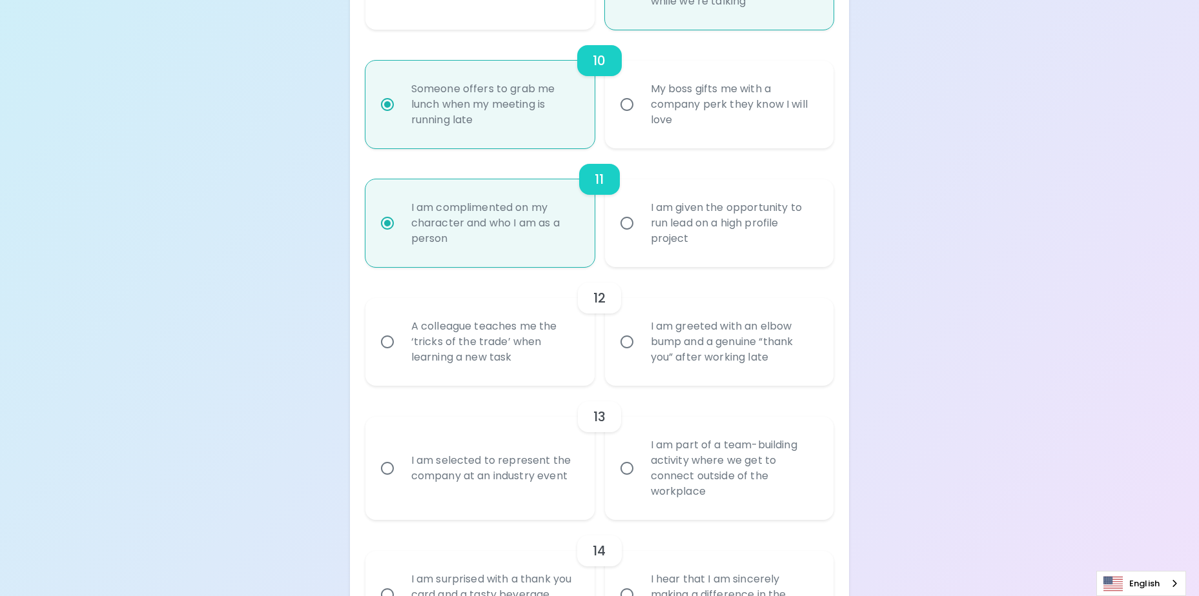
radio input "false"
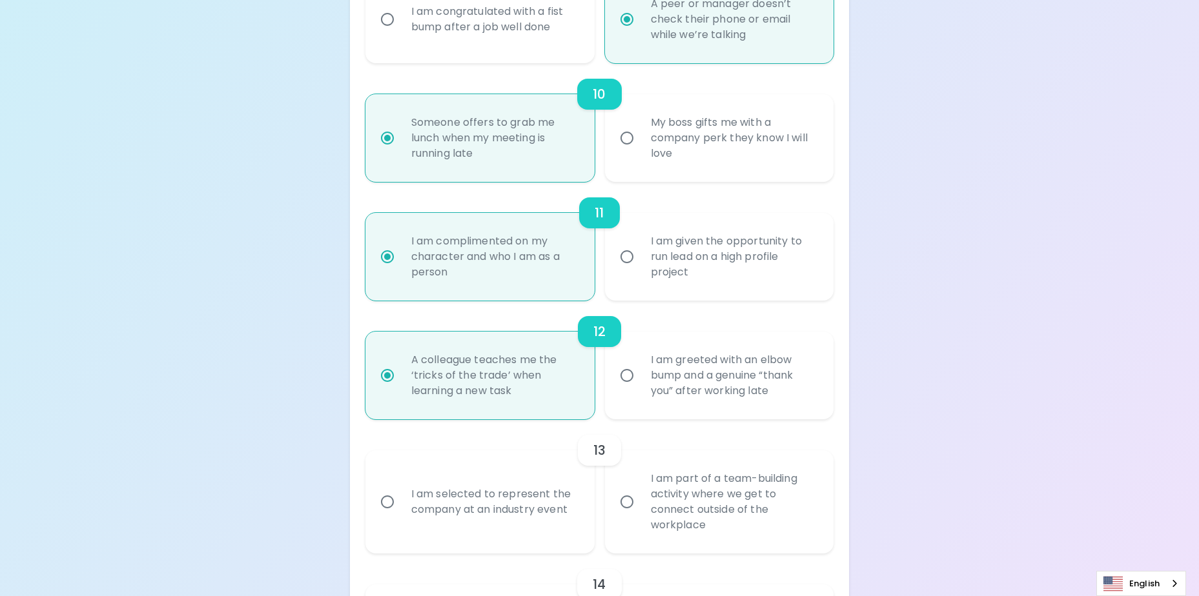
scroll to position [1395, 0]
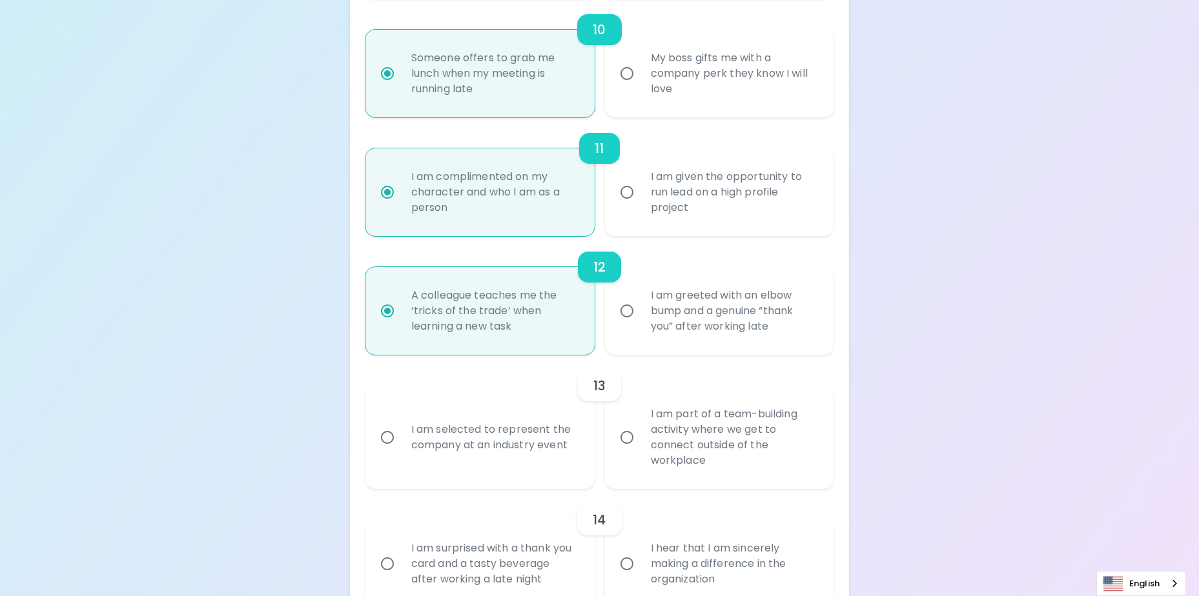
radio input "true"
click at [562, 437] on div "I am selected to represent the company at an industry event" at bounding box center [494, 438] width 187 height 62
click at [401, 437] on input "I am selected to represent the company at an industry event" at bounding box center [387, 437] width 27 height 27
radio input "false"
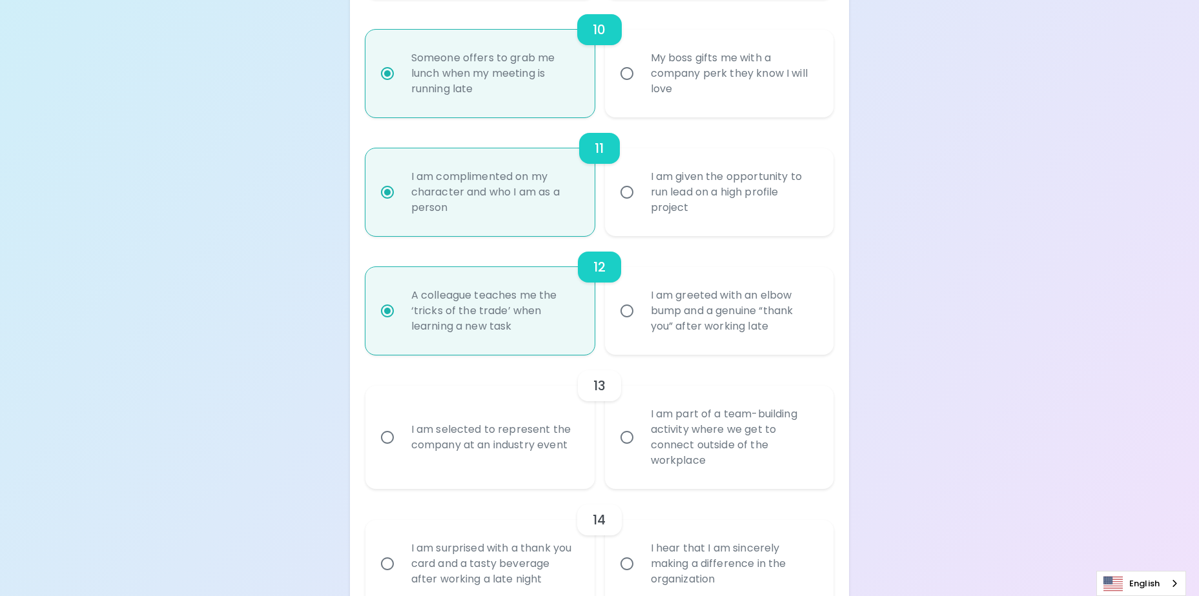
radio input "false"
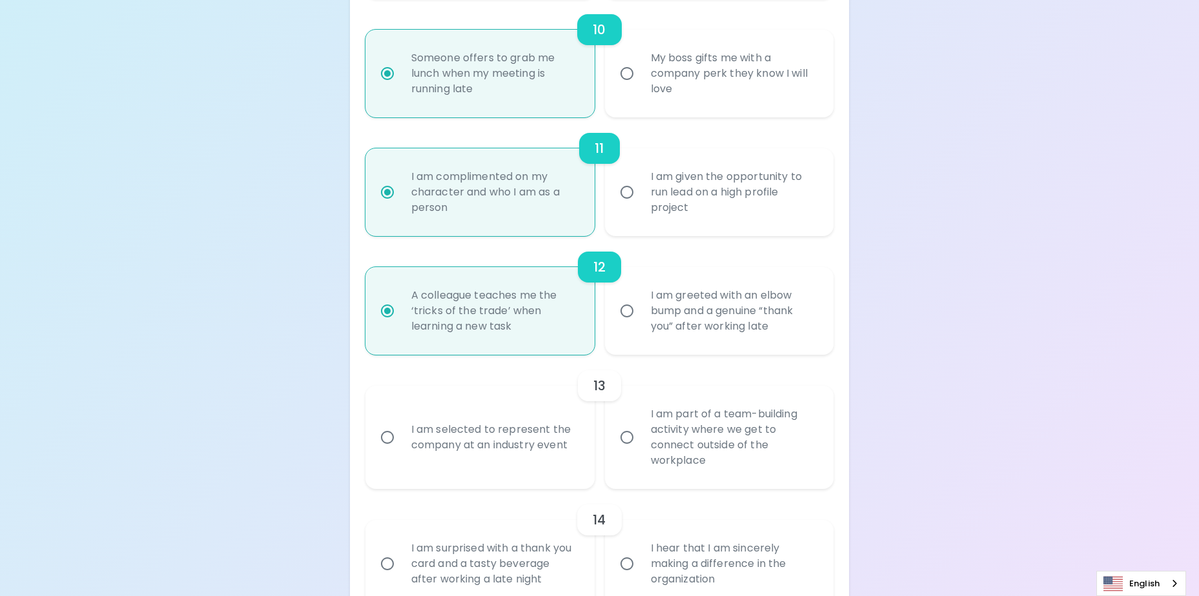
radio input "false"
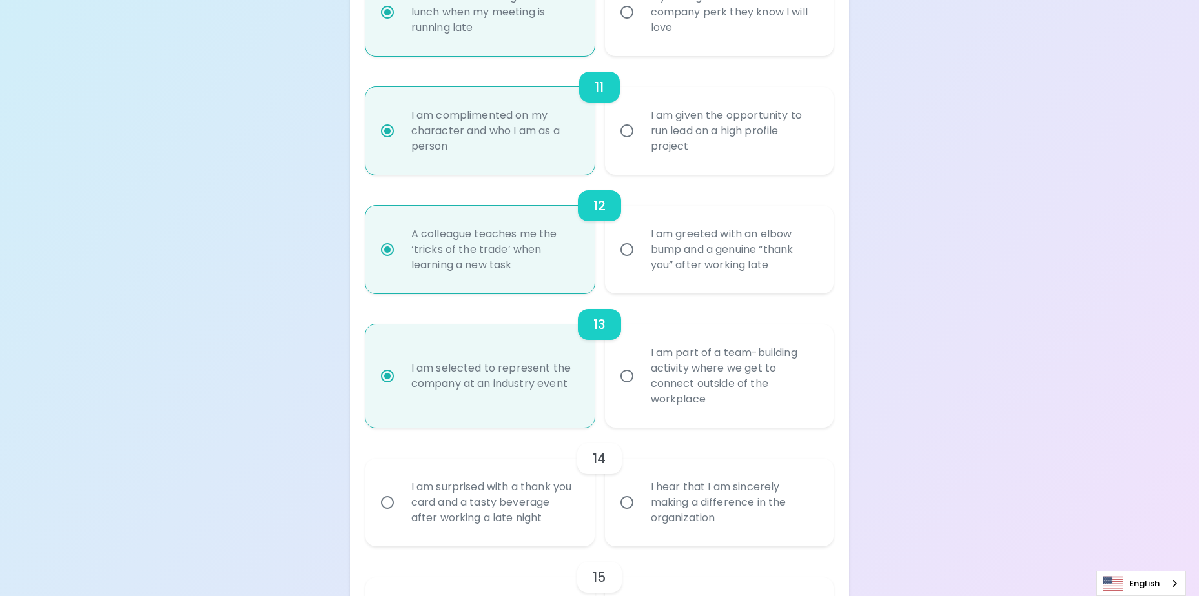
scroll to position [1498, 0]
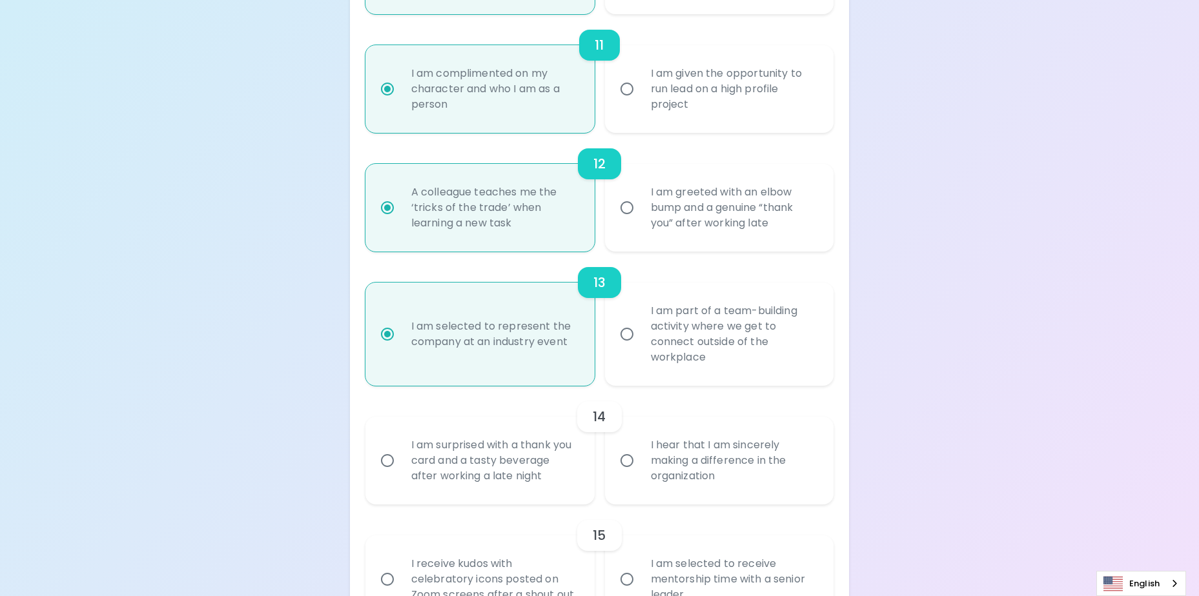
radio input "true"
click at [690, 448] on div "I hear that I am sincerely making a difference in the organization" at bounding box center [733, 460] width 187 height 77
click at [640, 448] on input "I hear that I am sincerely making a difference in the organization" at bounding box center [626, 460] width 27 height 27
radio input "false"
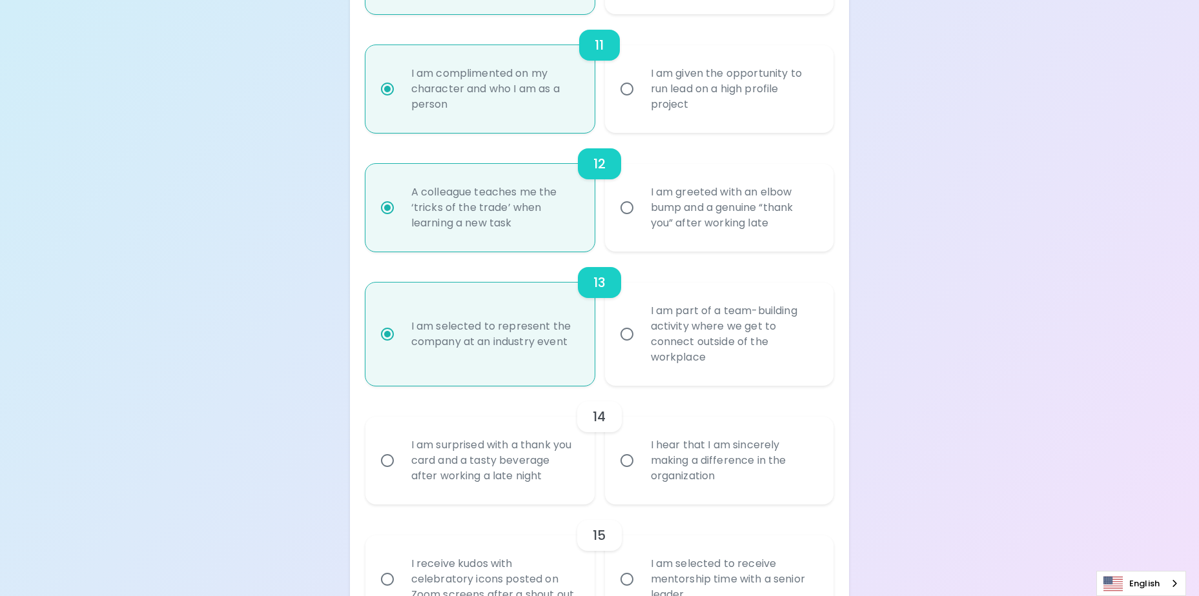
radio input "false"
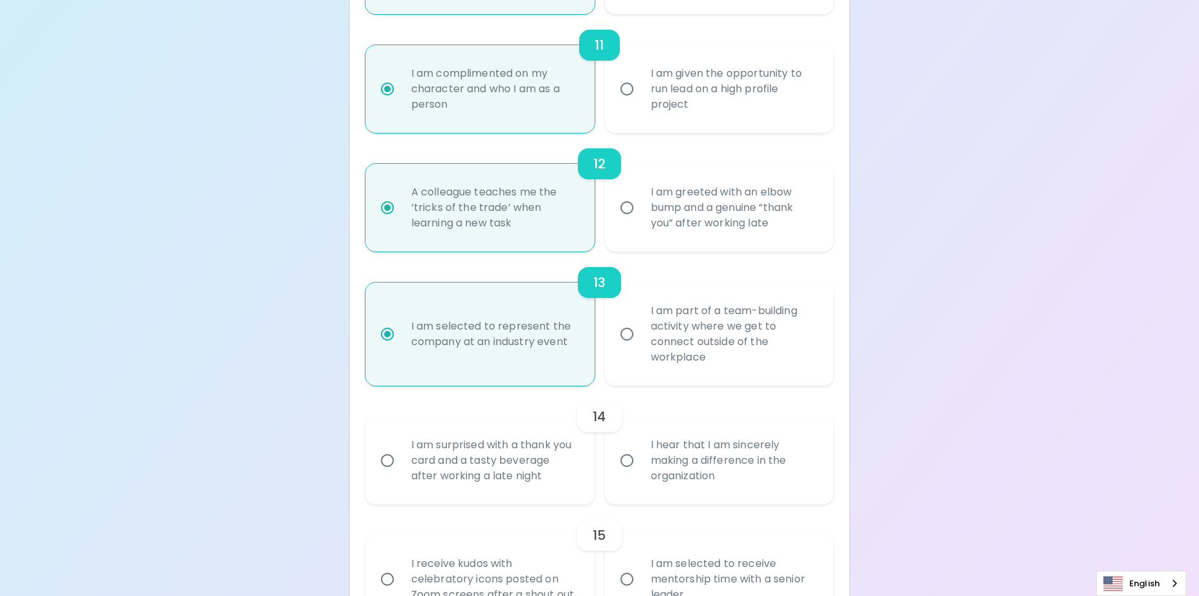
radio input "false"
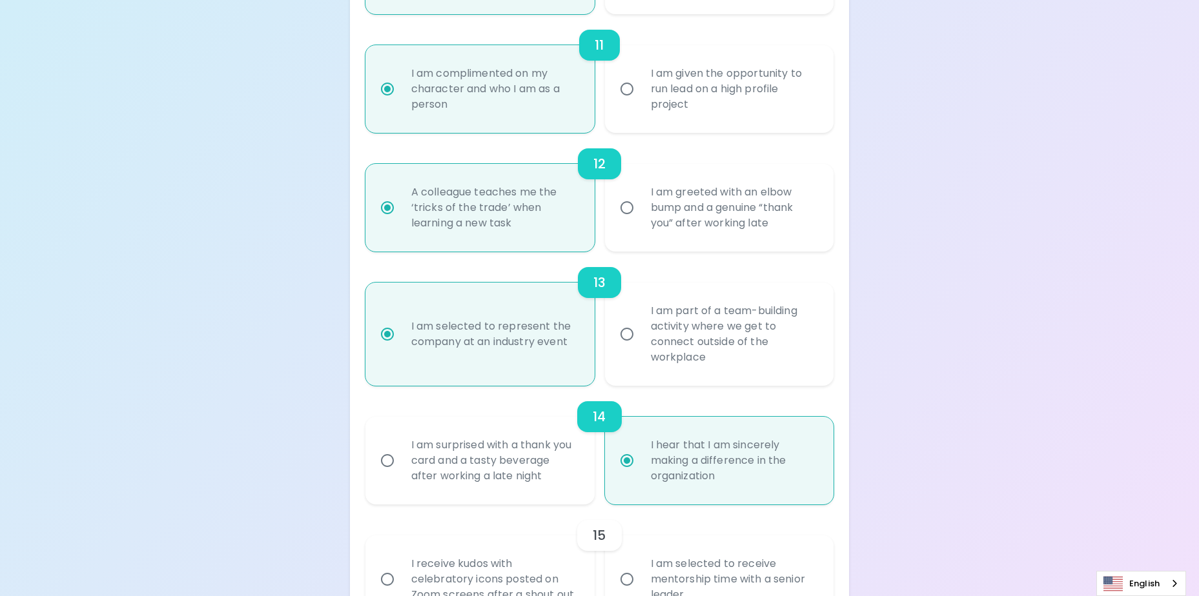
scroll to position [1588, 0]
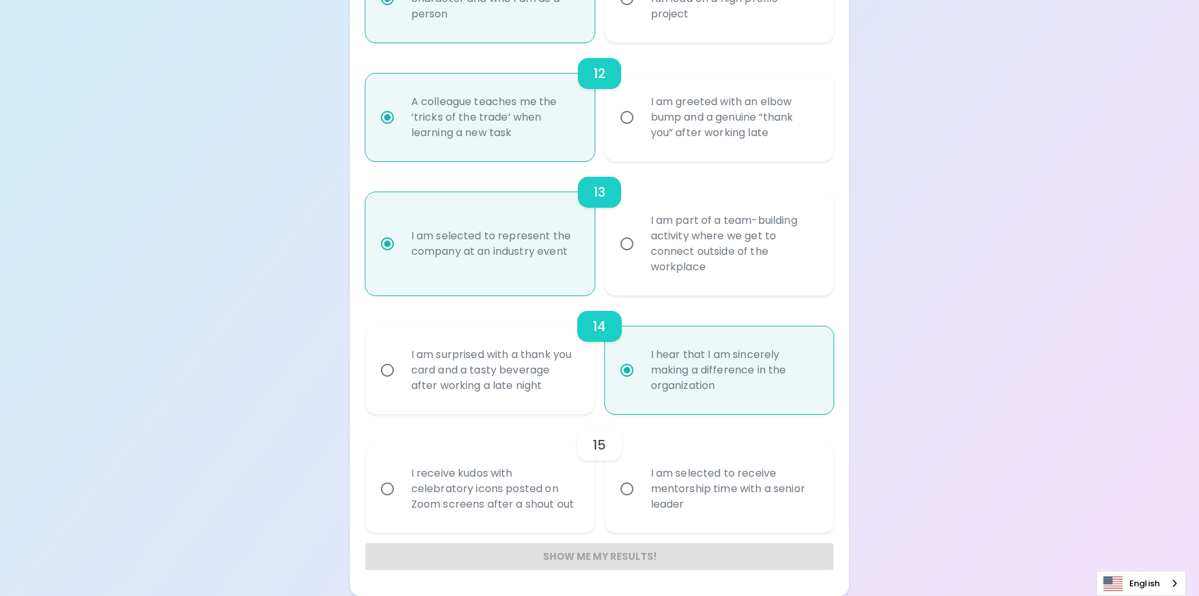
radio input "true"
click at [511, 489] on div "I receive kudos with celebratory icons posted on Zoom screens after a shout out" at bounding box center [494, 488] width 187 height 77
click at [401, 489] on input "I receive kudos with celebratory icons posted on Zoom screens after a shout out" at bounding box center [387, 489] width 27 height 27
radio input "false"
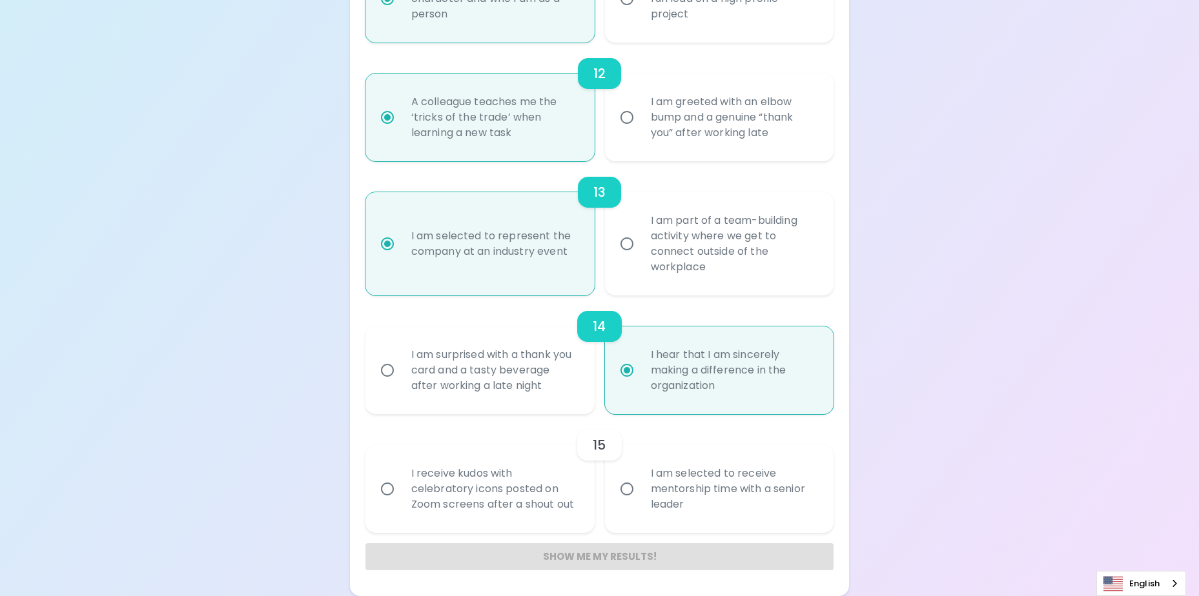
radio input "false"
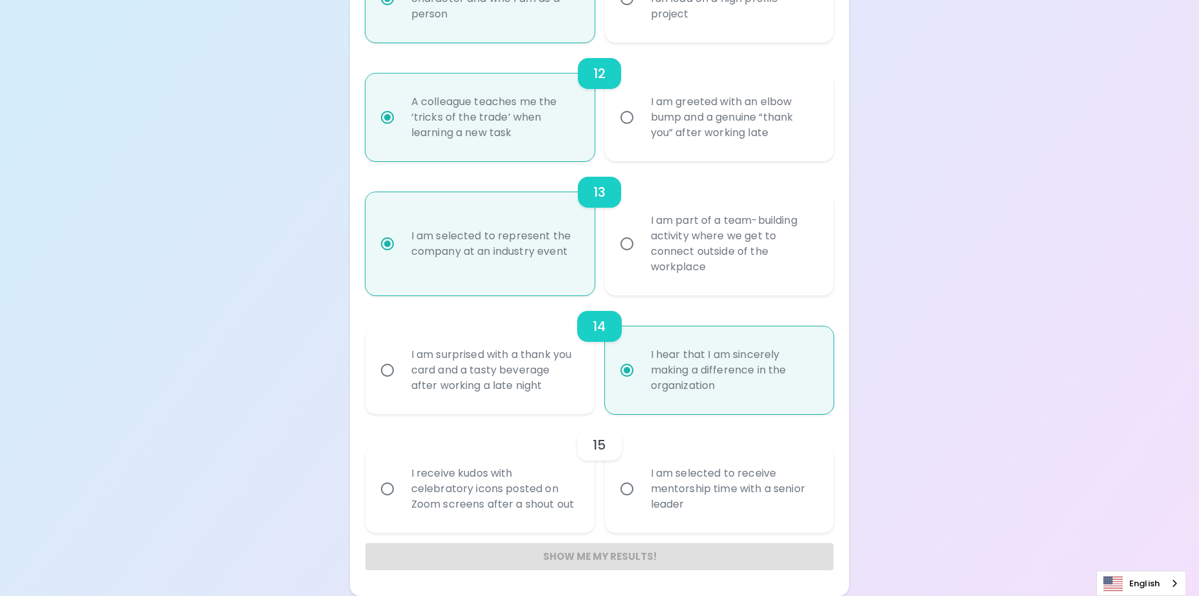
radio input "false"
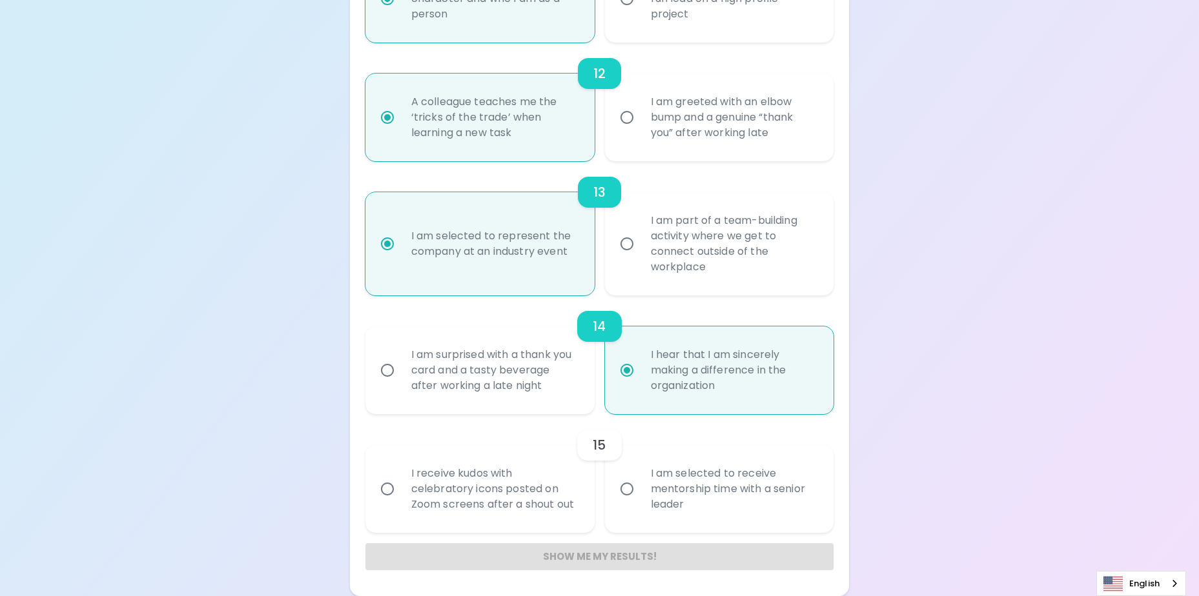
radio input "false"
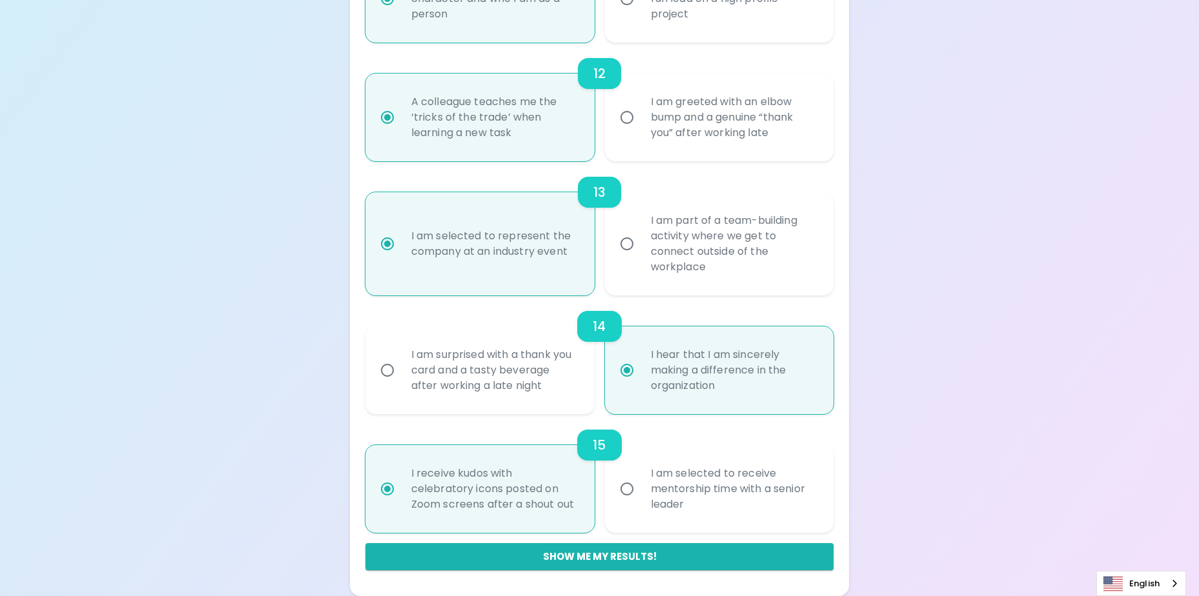
radio input "true"
click at [574, 552] on button "Show me my results!" at bounding box center [599, 556] width 469 height 27
radio input "false"
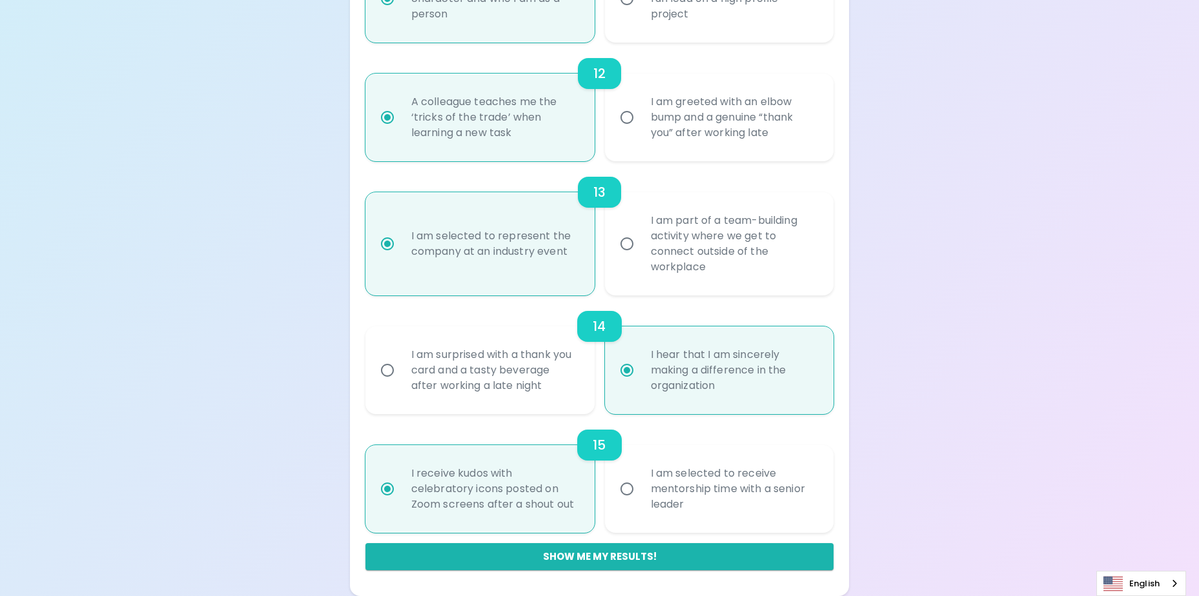
radio input "false"
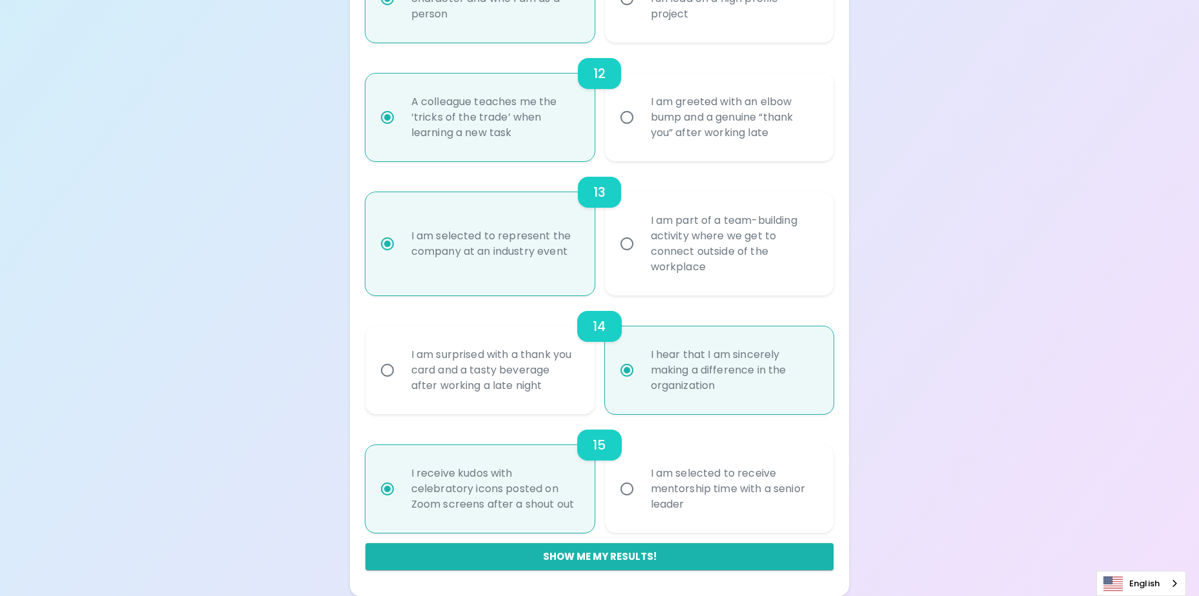
radio input "false"
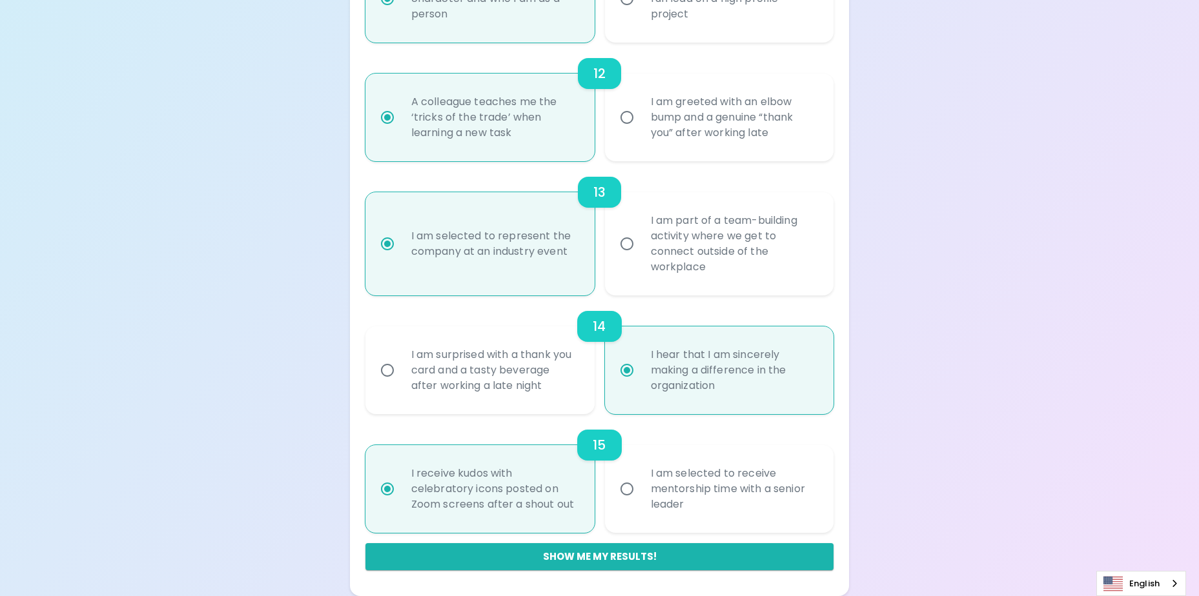
radio input "false"
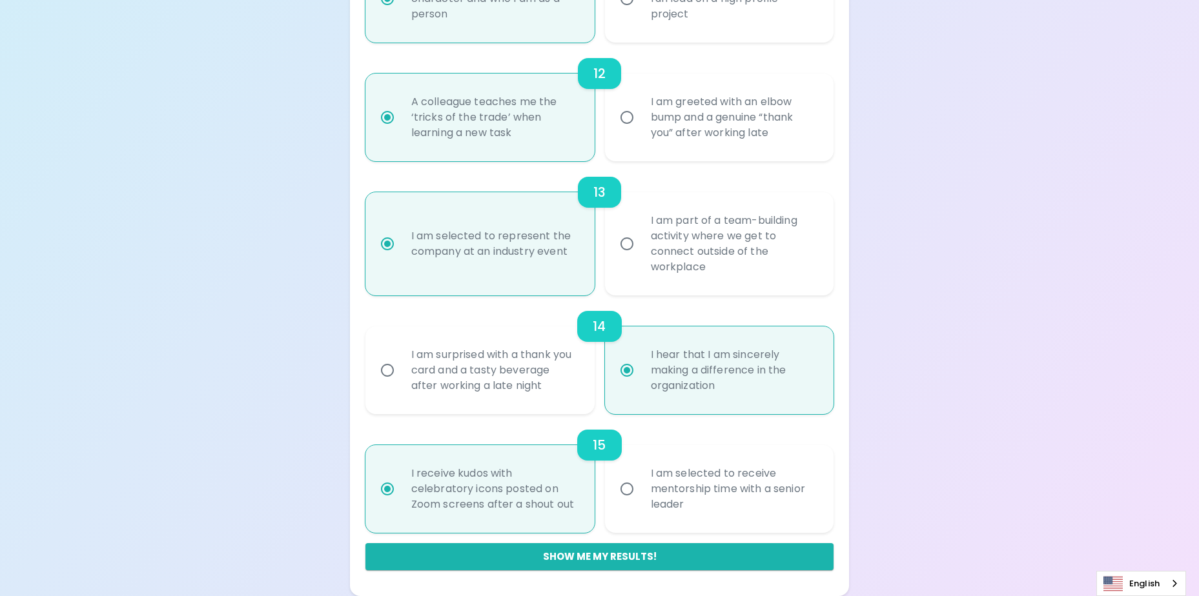
radio input "false"
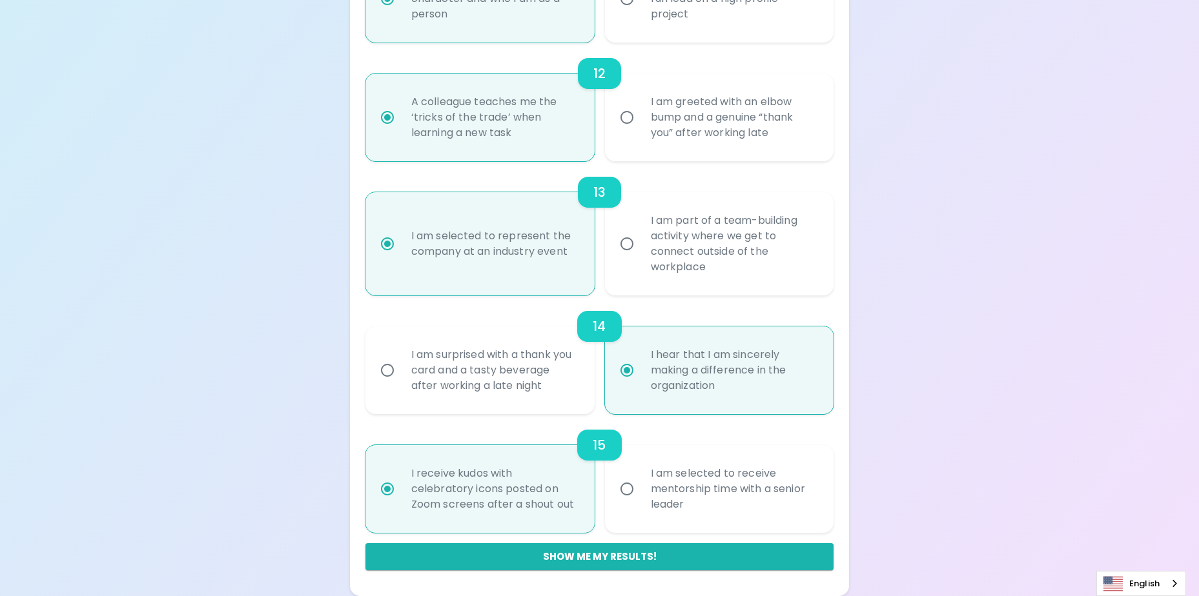
radio input "false"
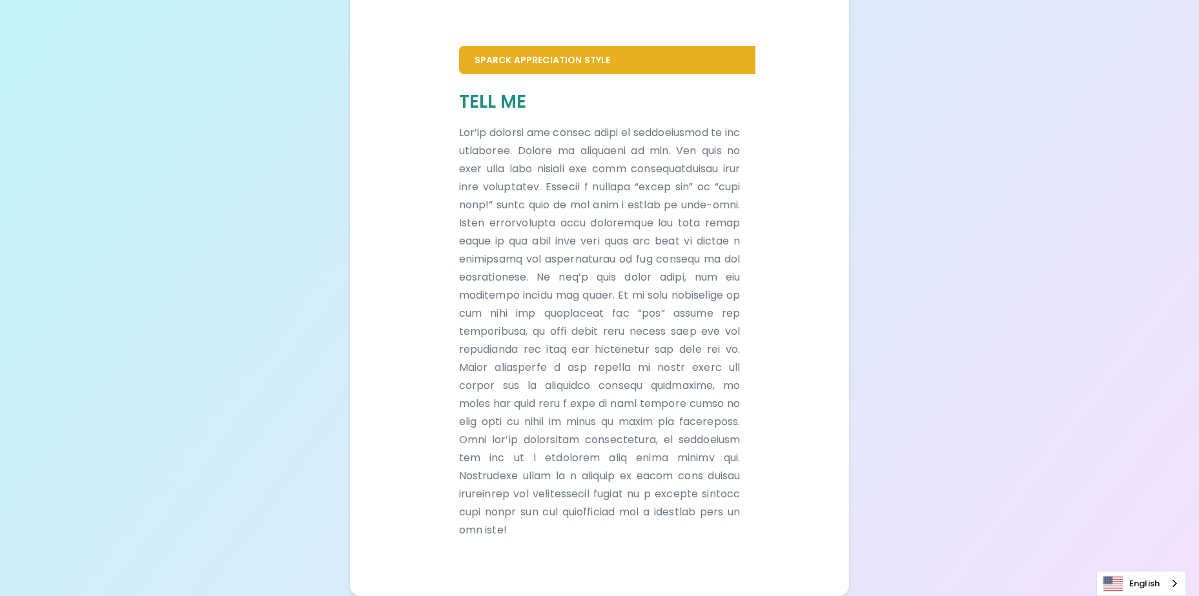
scroll to position [253, 0]
